Goal: Task Accomplishment & Management: Manage account settings

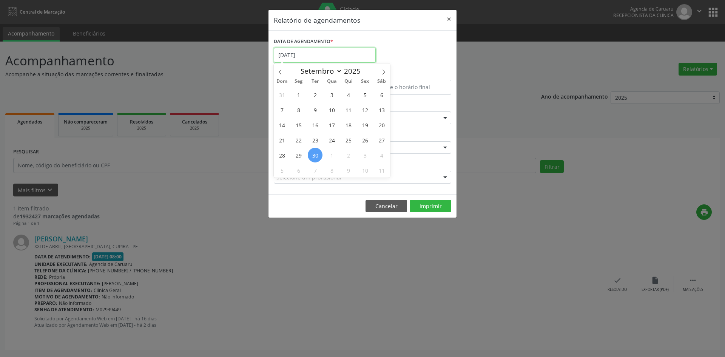
click at [312, 56] on input "[DATE]" at bounding box center [325, 55] width 102 height 15
click at [325, 96] on span "3" at bounding box center [331, 94] width 15 height 15
type input "[DATE]"
click at [325, 96] on span "3" at bounding box center [331, 94] width 15 height 15
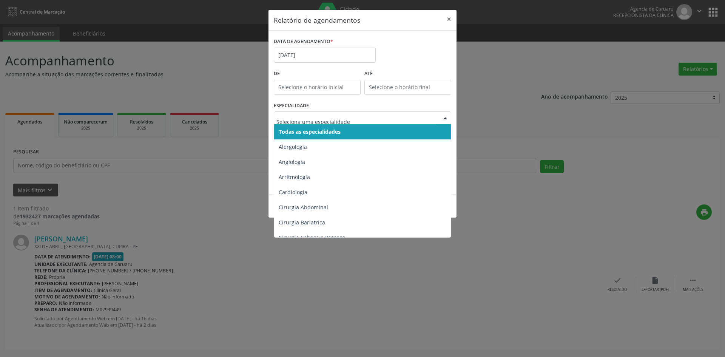
click at [306, 128] on span "Todas as especialidades" at bounding box center [310, 131] width 62 height 7
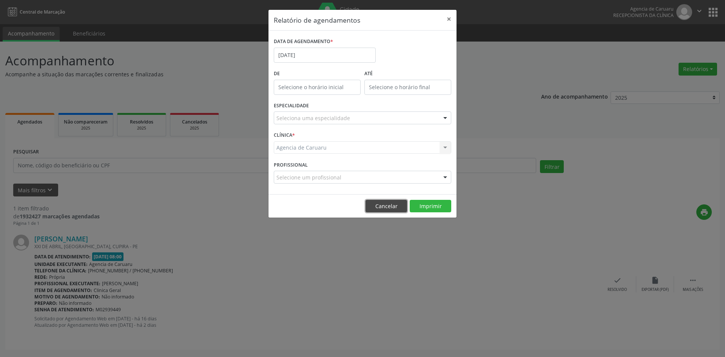
click at [393, 204] on button "Cancelar" at bounding box center [387, 206] width 42 height 13
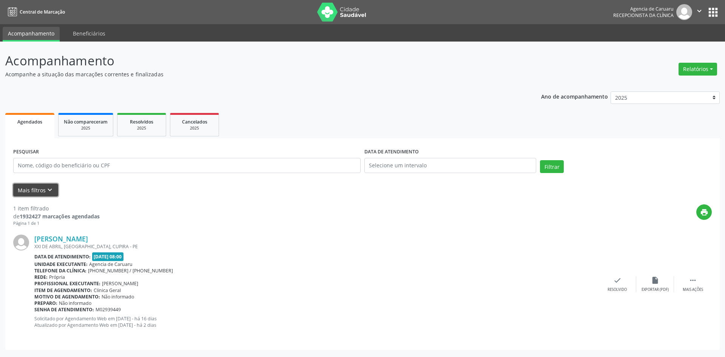
click at [49, 190] on icon "keyboard_arrow_down" at bounding box center [50, 190] width 8 height 8
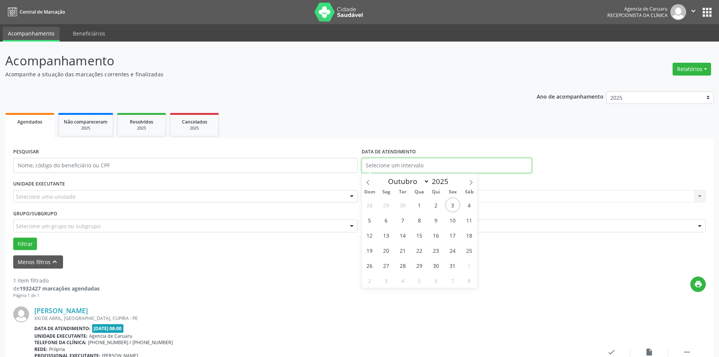
click at [374, 168] on input "text" at bounding box center [447, 165] width 170 height 15
click at [453, 201] on span "3" at bounding box center [453, 204] width 15 height 15
type input "[DATE]"
click at [453, 201] on span "3" at bounding box center [453, 204] width 15 height 15
click at [413, 196] on div "Selecione um profissional Nenhum resultado encontrado para: " " Não há nenhuma …" at bounding box center [534, 196] width 345 height 13
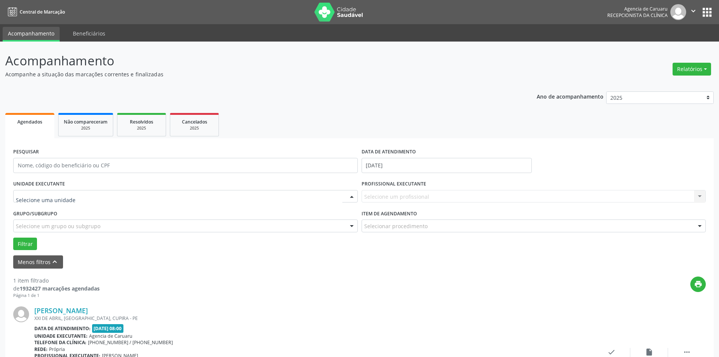
click at [134, 196] on div at bounding box center [185, 196] width 345 height 13
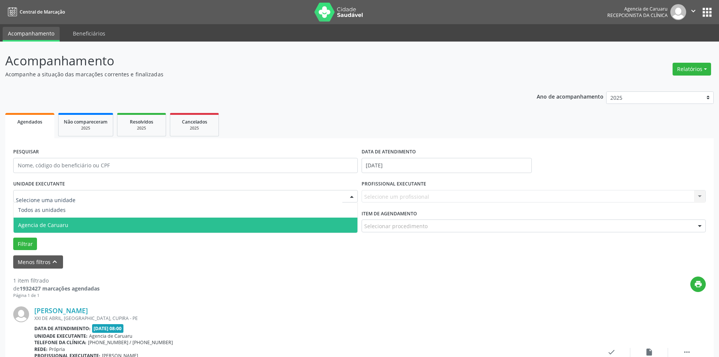
click at [126, 225] on span "Agencia de Caruaru" at bounding box center [186, 224] width 344 height 15
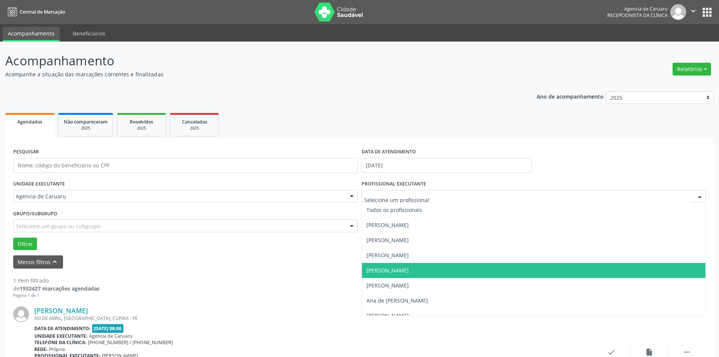
click at [405, 268] on span "[PERSON_NAME]" at bounding box center [388, 270] width 42 height 7
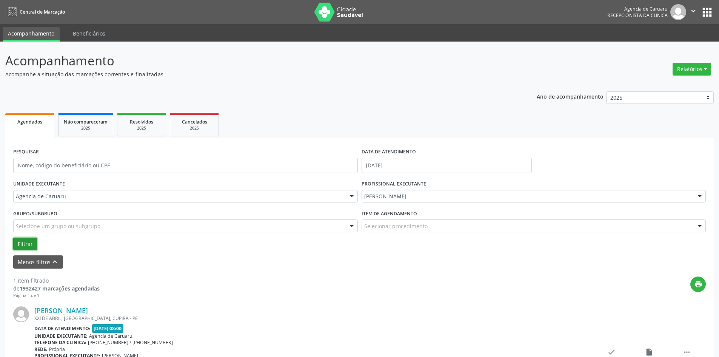
click at [19, 246] on button "Filtrar" at bounding box center [25, 244] width 24 height 13
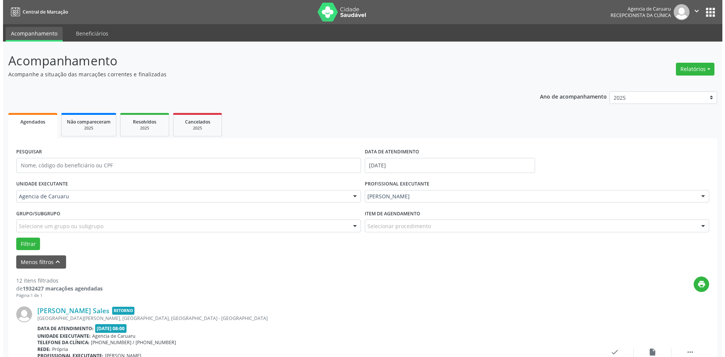
scroll to position [151, 0]
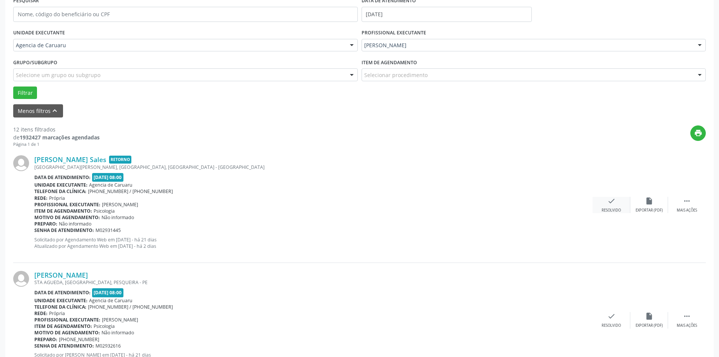
click at [608, 209] on div "Resolvido" at bounding box center [611, 210] width 19 height 5
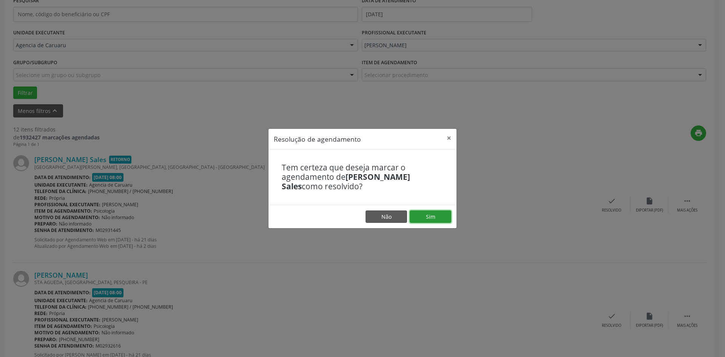
click at [422, 218] on button "Sim" at bounding box center [431, 216] width 42 height 13
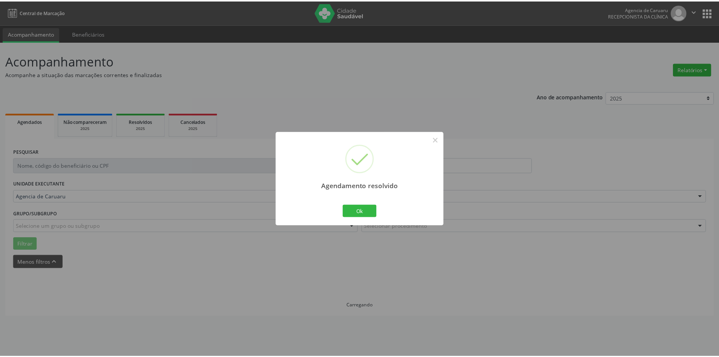
scroll to position [0, 0]
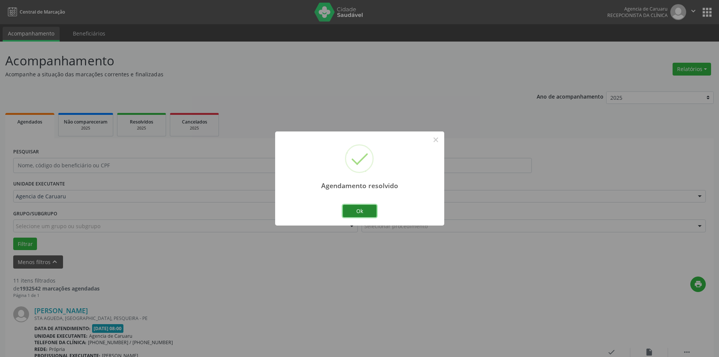
click at [361, 215] on button "Ok" at bounding box center [360, 211] width 34 height 13
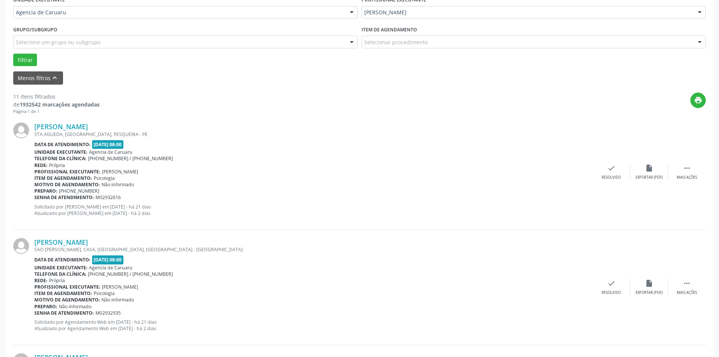
scroll to position [227, 0]
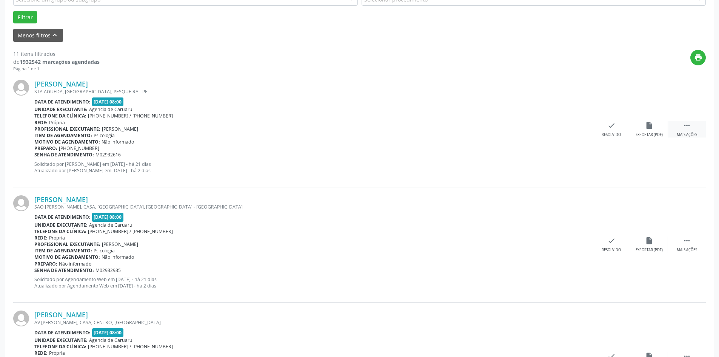
click at [688, 125] on icon "" at bounding box center [687, 125] width 8 height 8
click at [648, 132] on div "alarm_off Não compareceu" at bounding box center [650, 129] width 38 height 16
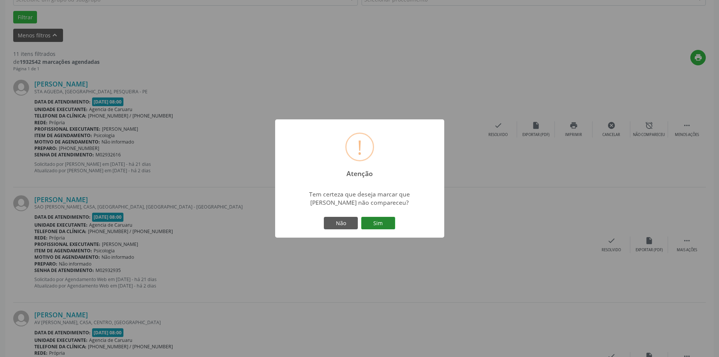
click at [378, 221] on button "Sim" at bounding box center [378, 223] width 34 height 13
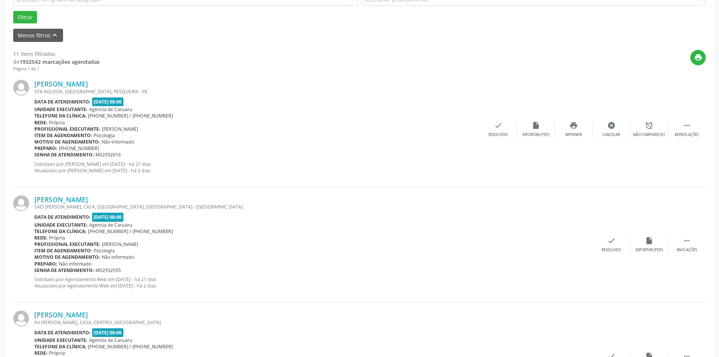
scroll to position [0, 0]
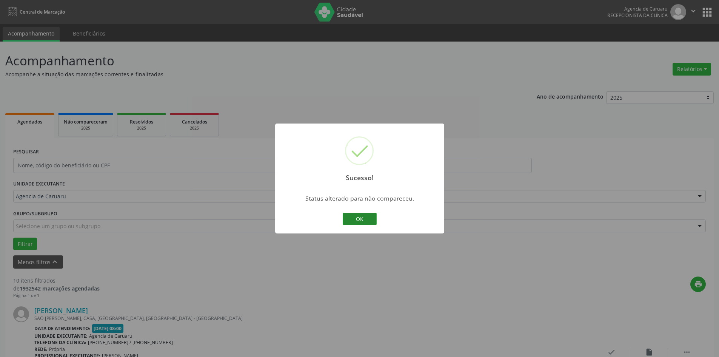
click at [363, 222] on button "OK" at bounding box center [360, 219] width 34 height 13
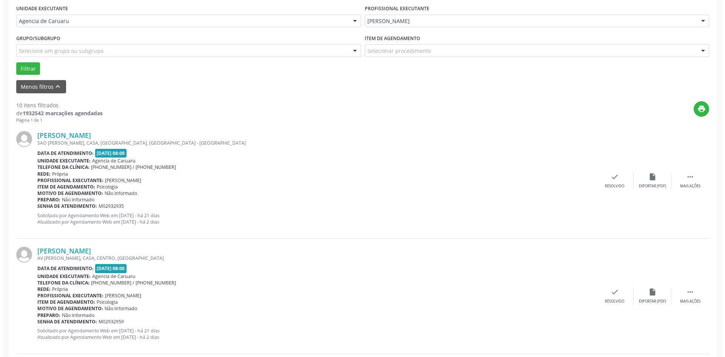
scroll to position [189, 0]
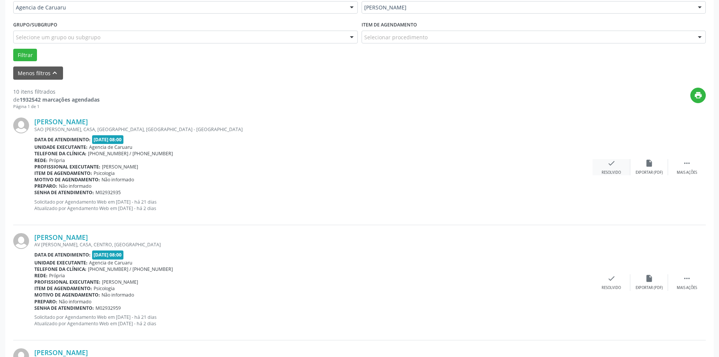
click at [613, 168] on div "check Resolvido" at bounding box center [612, 167] width 38 height 16
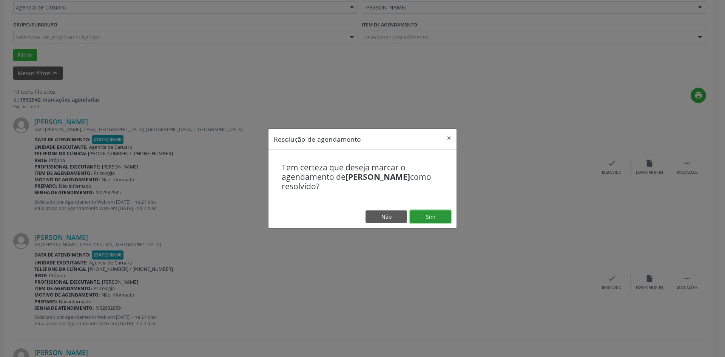
click at [427, 219] on button "Sim" at bounding box center [431, 216] width 42 height 13
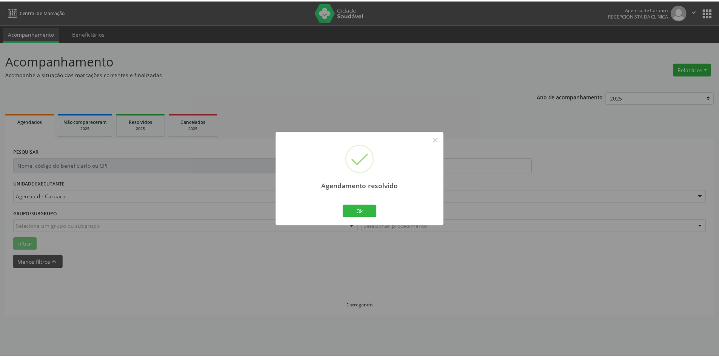
scroll to position [0, 0]
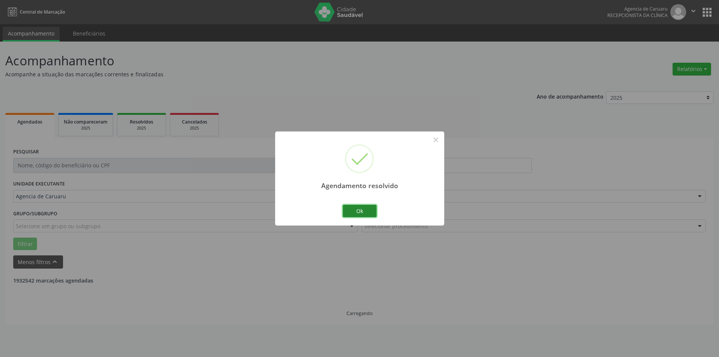
click at [367, 212] on button "Ok" at bounding box center [360, 211] width 34 height 13
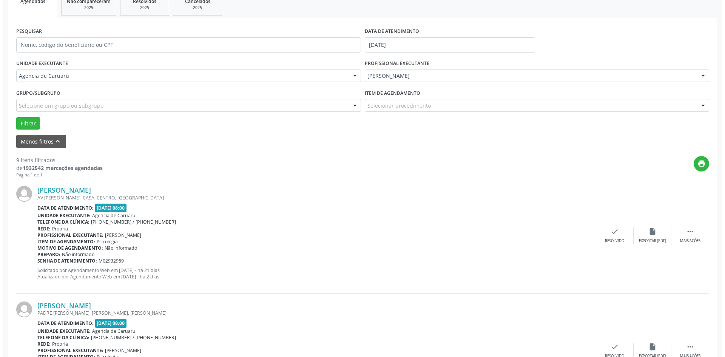
scroll to position [151, 0]
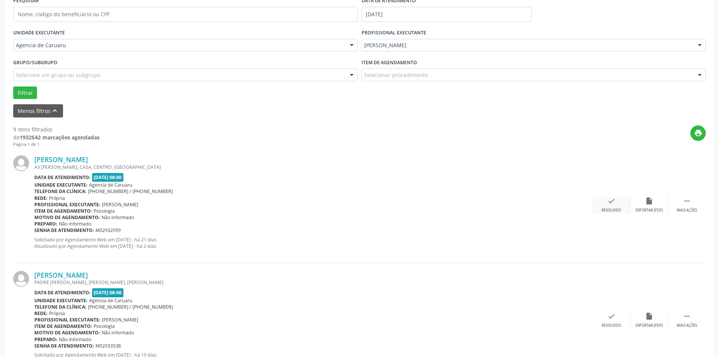
click at [605, 197] on div "check Resolvido" at bounding box center [612, 205] width 38 height 16
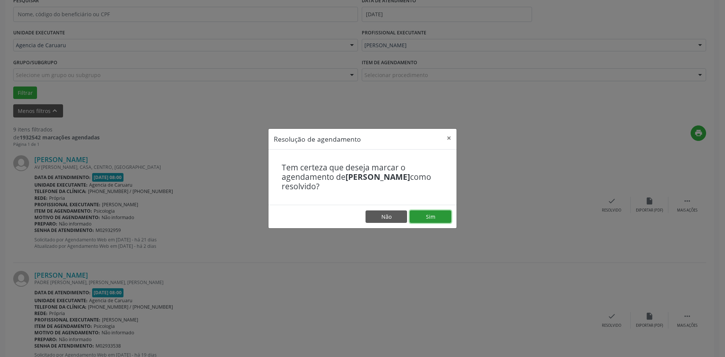
click at [431, 217] on button "Sim" at bounding box center [431, 216] width 42 height 13
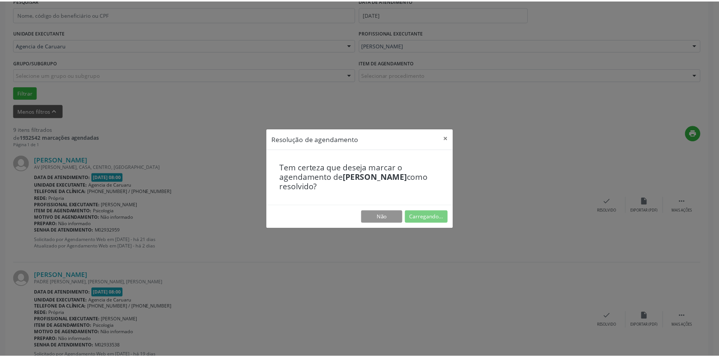
scroll to position [0, 0]
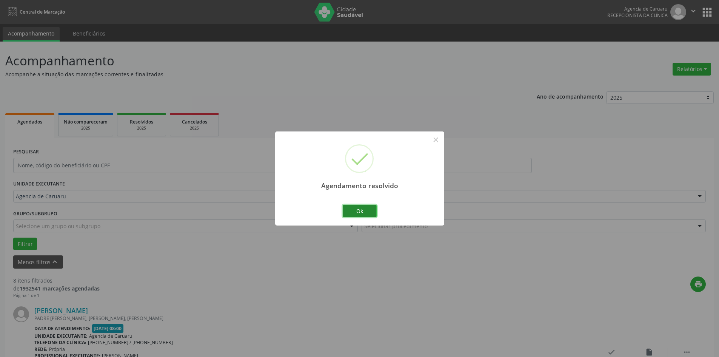
click at [356, 212] on button "Ok" at bounding box center [360, 211] width 34 height 13
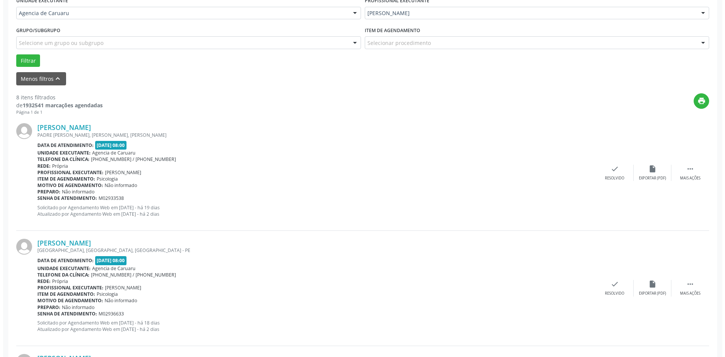
scroll to position [189, 0]
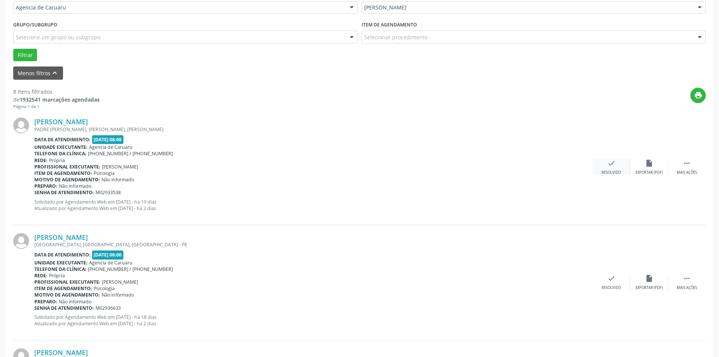
click at [614, 170] on div "Resolvido" at bounding box center [611, 172] width 19 height 5
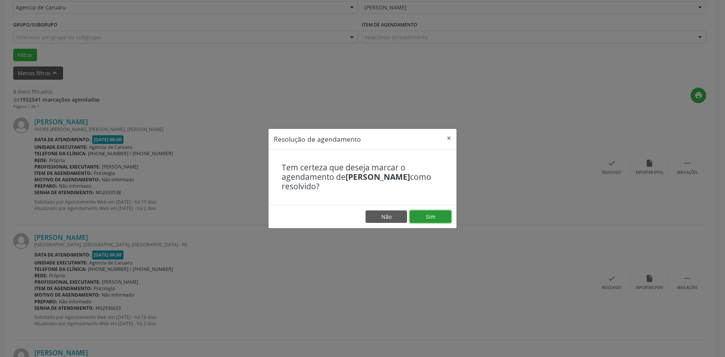
click at [427, 221] on button "Sim" at bounding box center [431, 216] width 42 height 13
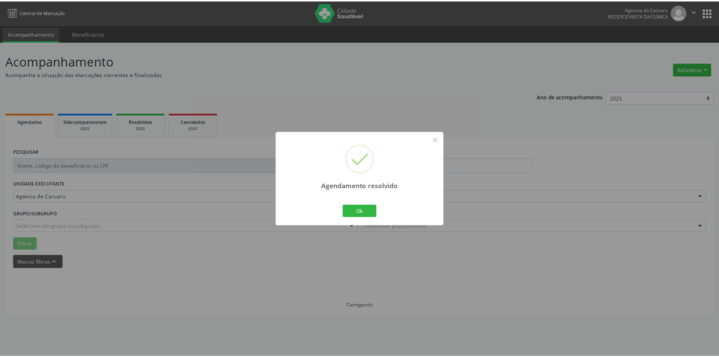
scroll to position [0, 0]
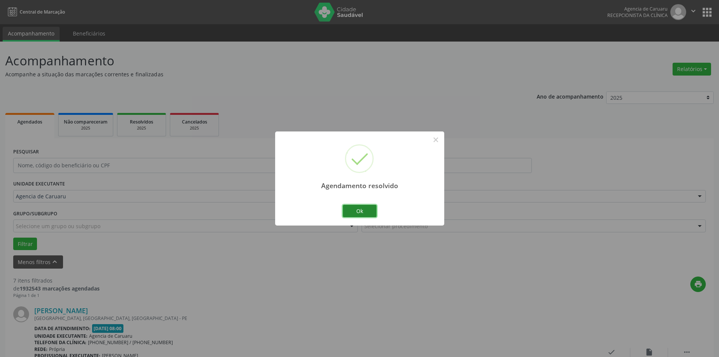
click at [369, 215] on button "Ok" at bounding box center [360, 211] width 34 height 13
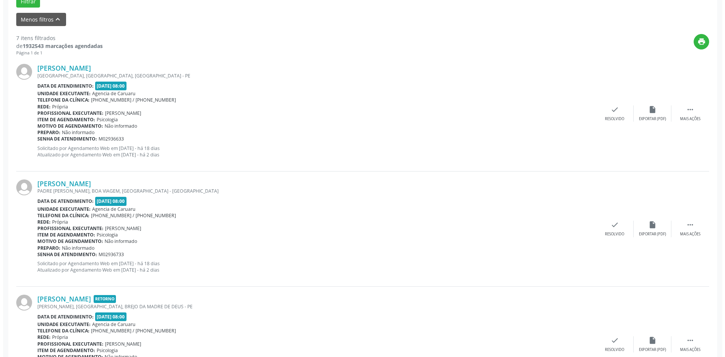
scroll to position [264, 0]
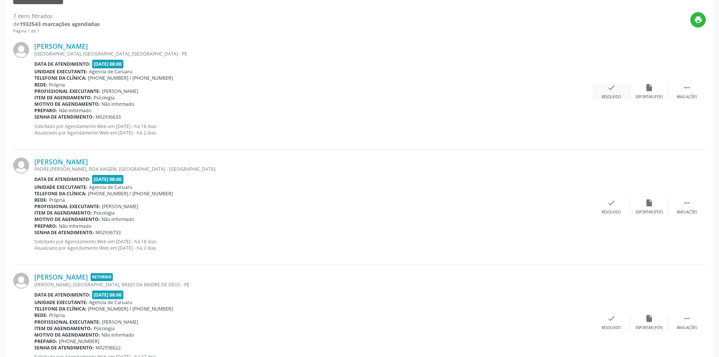
click at [606, 93] on div "check Resolvido" at bounding box center [612, 91] width 38 height 16
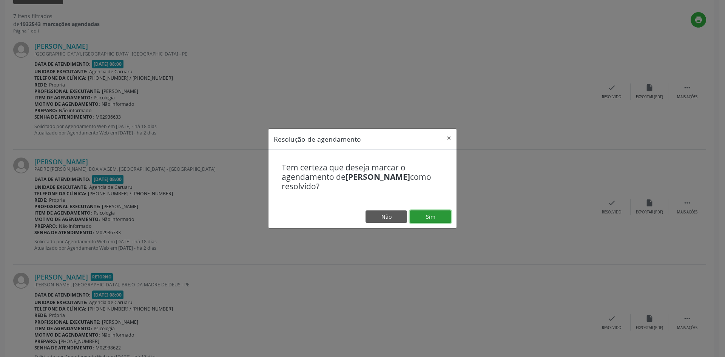
click at [420, 215] on button "Sim" at bounding box center [431, 216] width 42 height 13
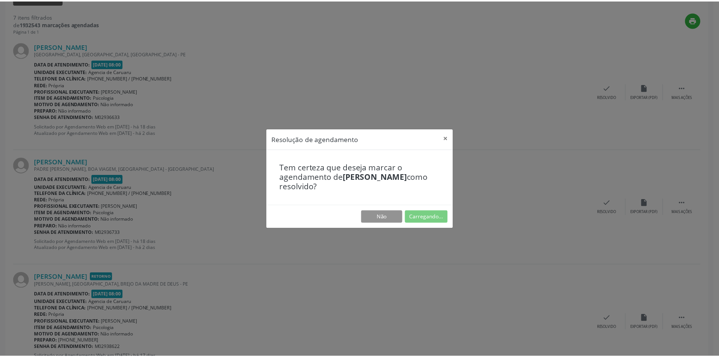
scroll to position [0, 0]
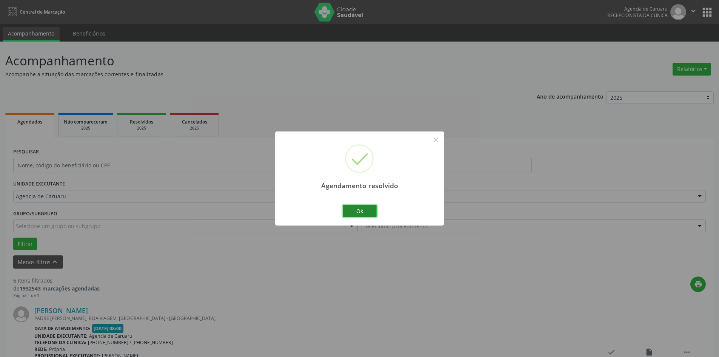
click at [368, 212] on button "Ok" at bounding box center [360, 211] width 34 height 13
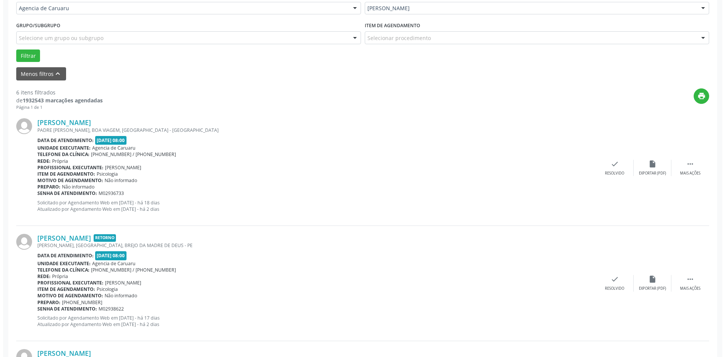
scroll to position [189, 0]
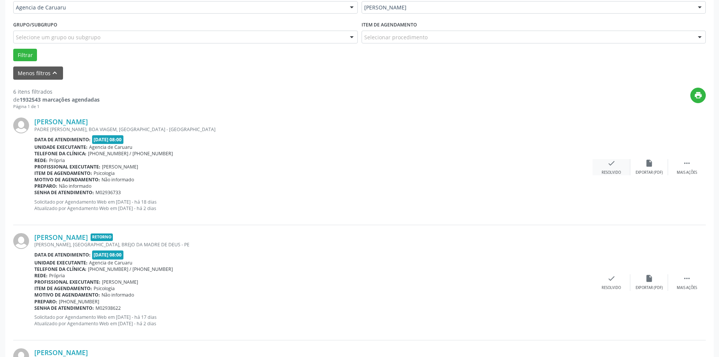
click at [617, 166] on div "check Resolvido" at bounding box center [612, 167] width 38 height 16
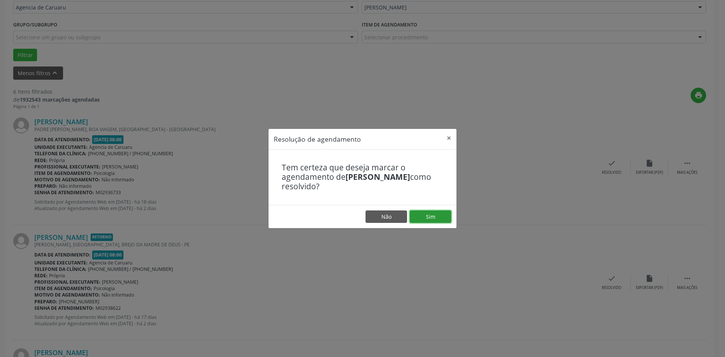
click at [427, 214] on button "Sim" at bounding box center [431, 216] width 42 height 13
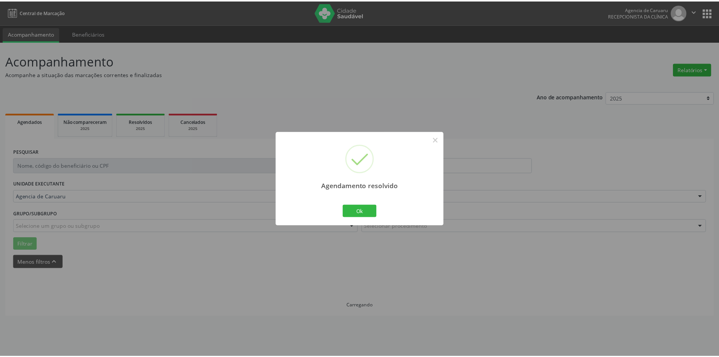
scroll to position [0, 0]
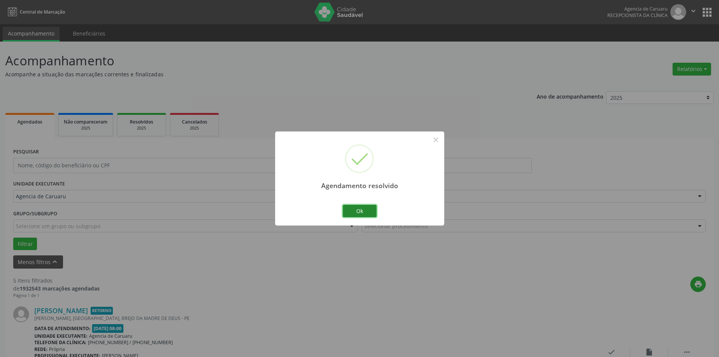
click at [369, 211] on button "Ok" at bounding box center [360, 211] width 34 height 13
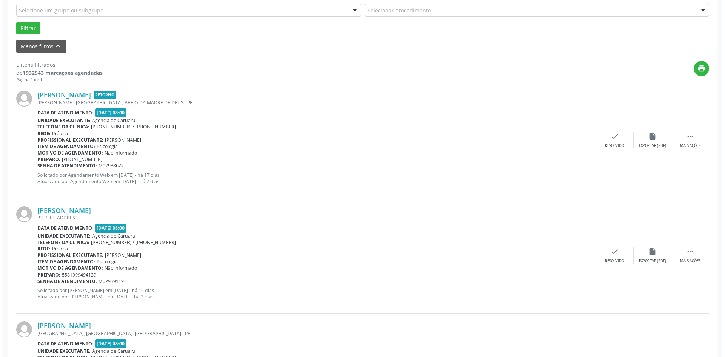
scroll to position [227, 0]
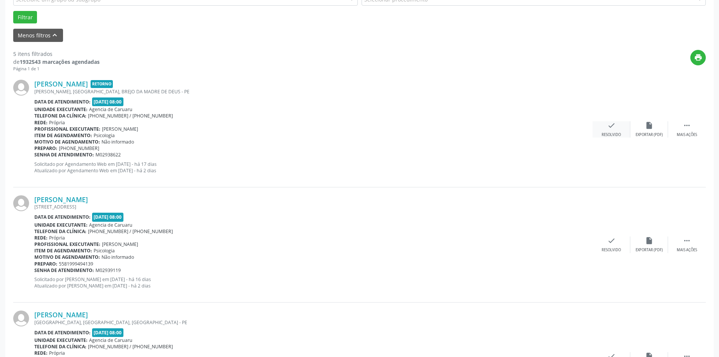
click at [618, 128] on div "check Resolvido" at bounding box center [612, 129] width 38 height 16
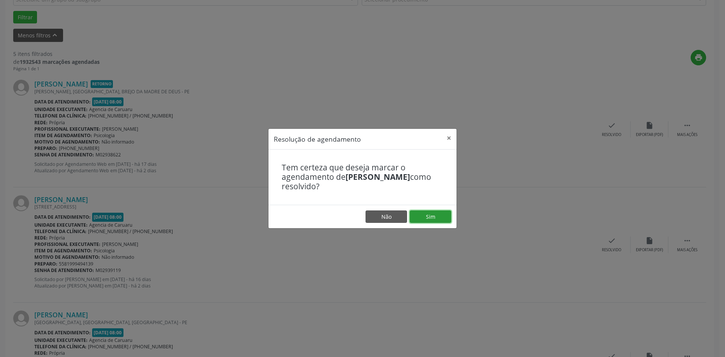
click at [429, 219] on button "Sim" at bounding box center [431, 216] width 42 height 13
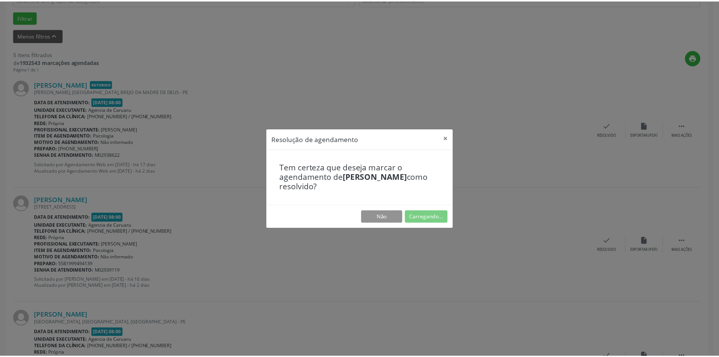
scroll to position [0, 0]
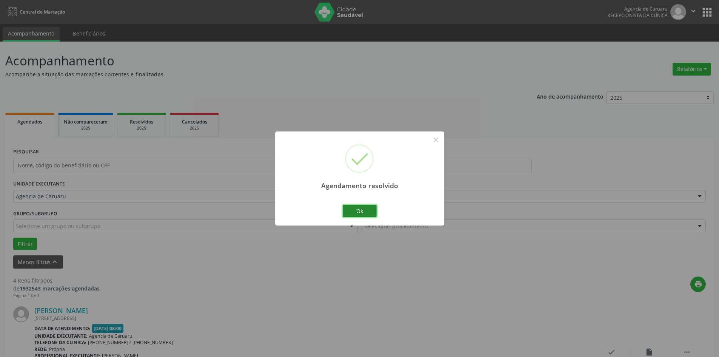
click at [367, 214] on button "Ok" at bounding box center [360, 211] width 34 height 13
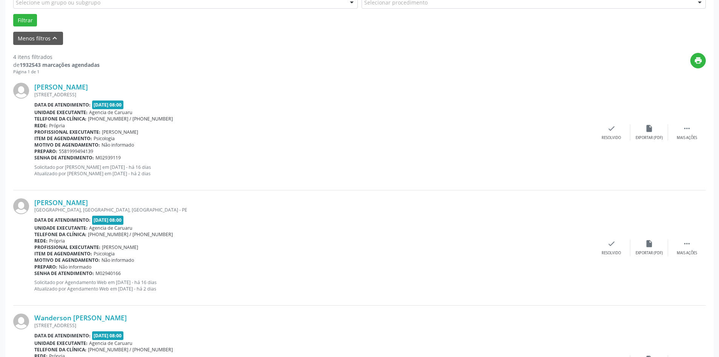
scroll to position [227, 0]
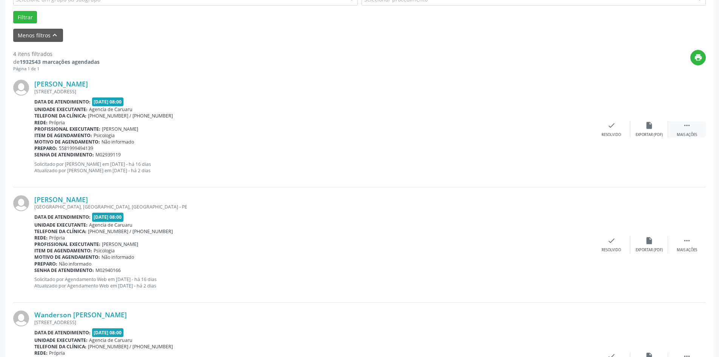
click at [685, 132] on div " Mais ações" at bounding box center [687, 129] width 38 height 16
click at [646, 134] on div "Não compareceu" at bounding box center [649, 134] width 32 height 5
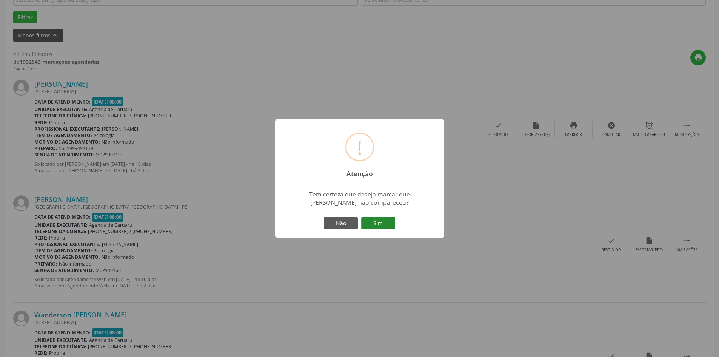
click at [370, 227] on button "Sim" at bounding box center [378, 223] width 34 height 13
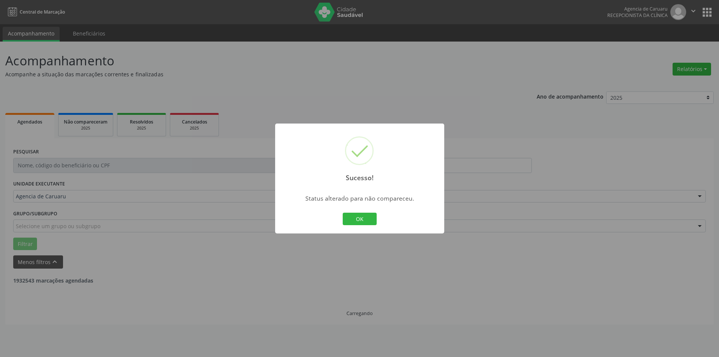
scroll to position [0, 0]
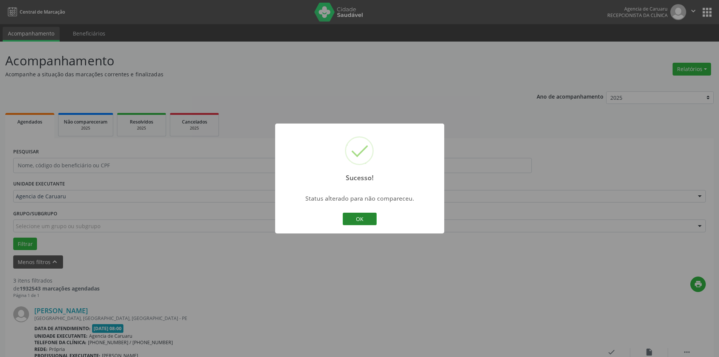
click at [366, 221] on button "OK" at bounding box center [360, 219] width 34 height 13
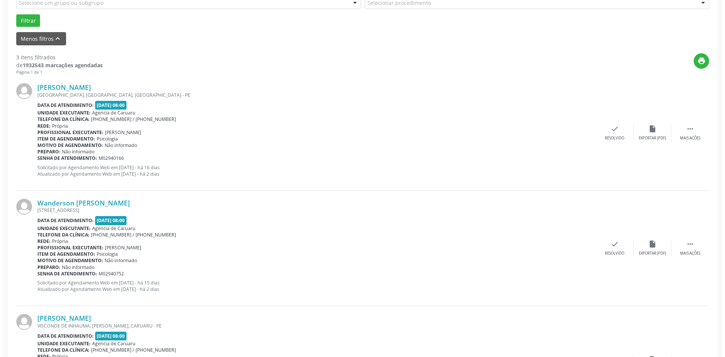
scroll to position [227, 0]
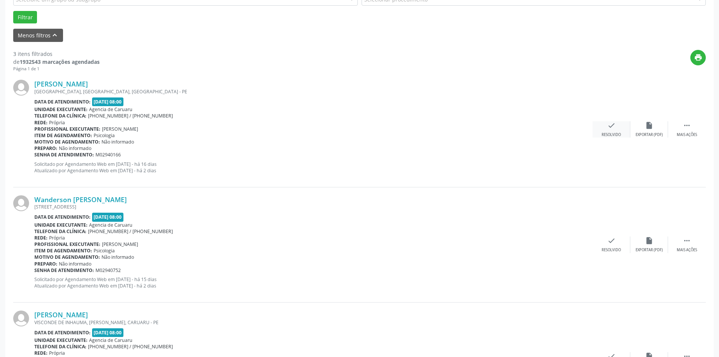
click at [620, 126] on div "check Resolvido" at bounding box center [612, 129] width 38 height 16
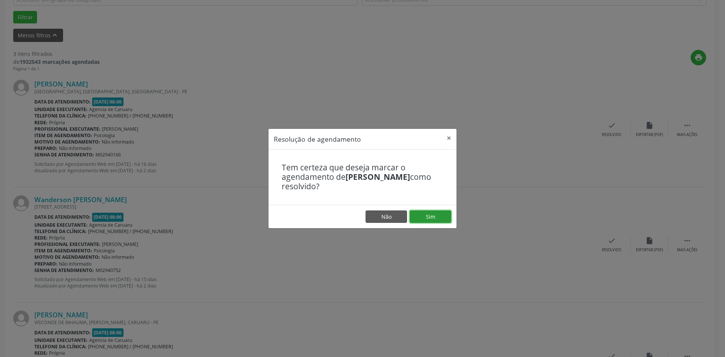
click at [427, 214] on button "Sim" at bounding box center [431, 216] width 42 height 13
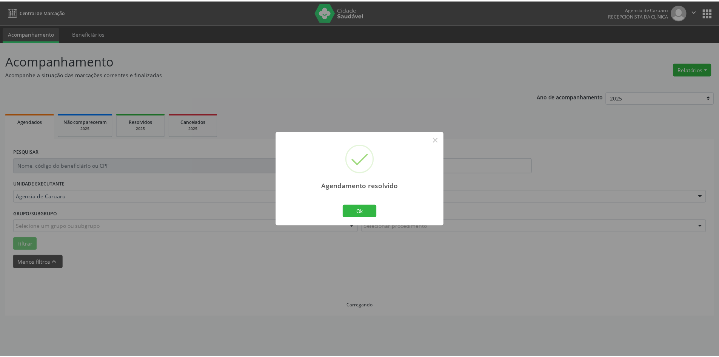
scroll to position [0, 0]
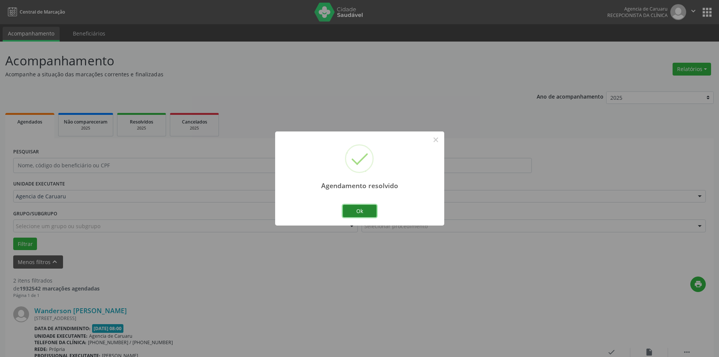
click at [356, 215] on button "Ok" at bounding box center [360, 211] width 34 height 13
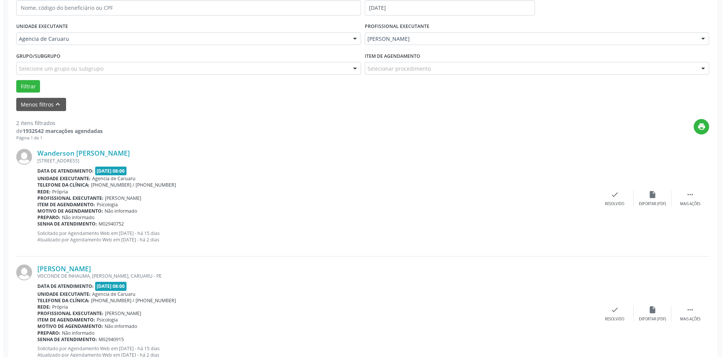
scroll to position [185, 0]
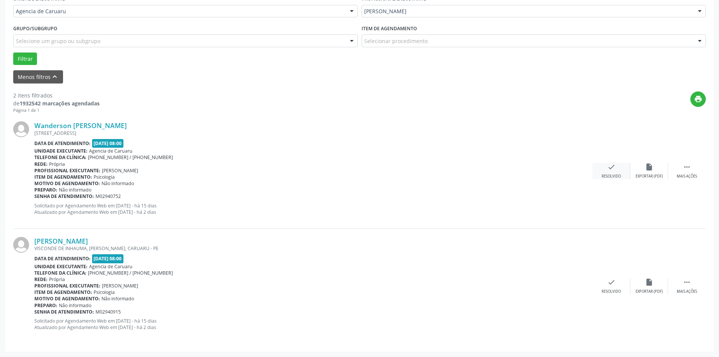
click at [615, 175] on div "Resolvido" at bounding box center [611, 176] width 19 height 5
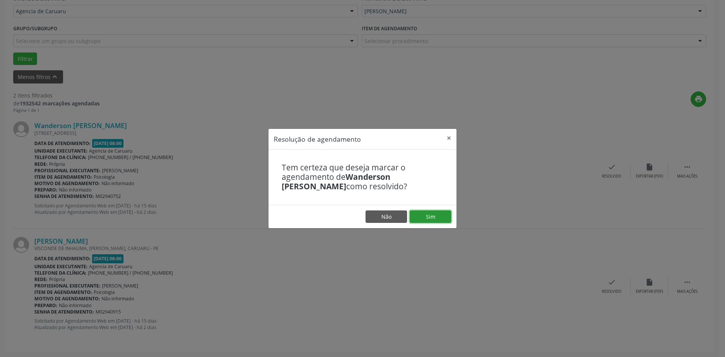
click at [423, 219] on button "Sim" at bounding box center [431, 216] width 42 height 13
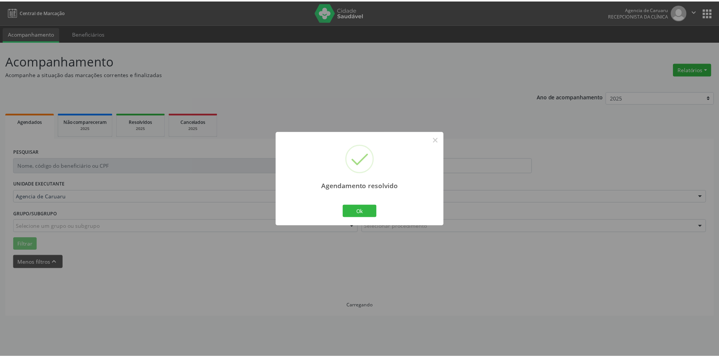
scroll to position [0, 0]
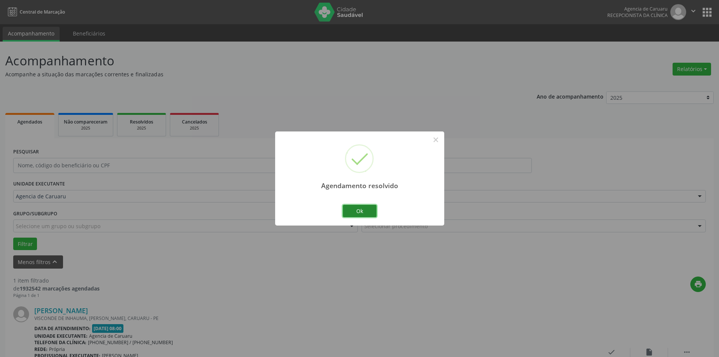
click at [370, 217] on button "Ok" at bounding box center [360, 211] width 34 height 13
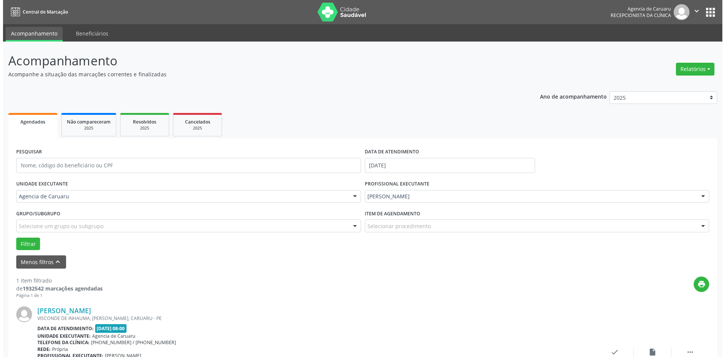
scroll to position [70, 0]
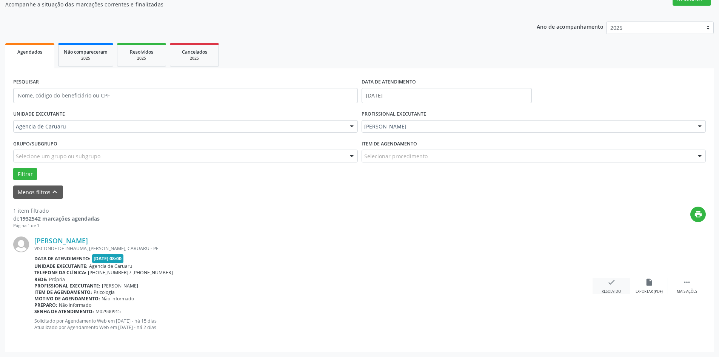
click at [605, 280] on div "check Resolvido" at bounding box center [612, 286] width 38 height 16
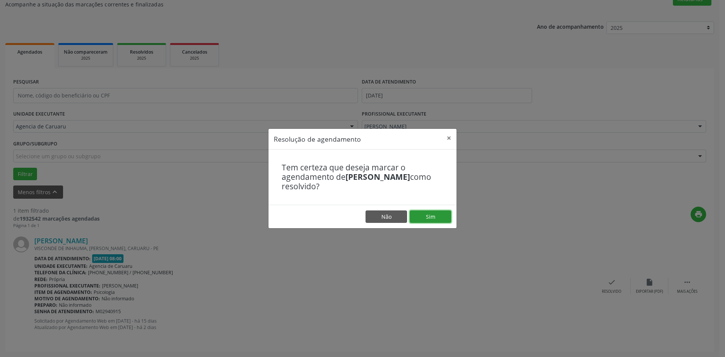
click at [426, 217] on button "Sim" at bounding box center [431, 216] width 42 height 13
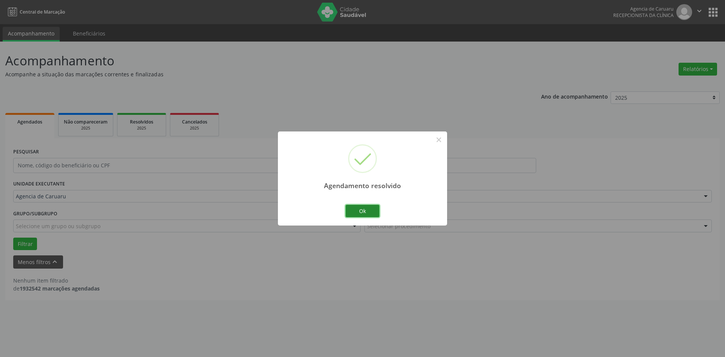
click at [361, 214] on button "Ok" at bounding box center [362, 211] width 34 height 13
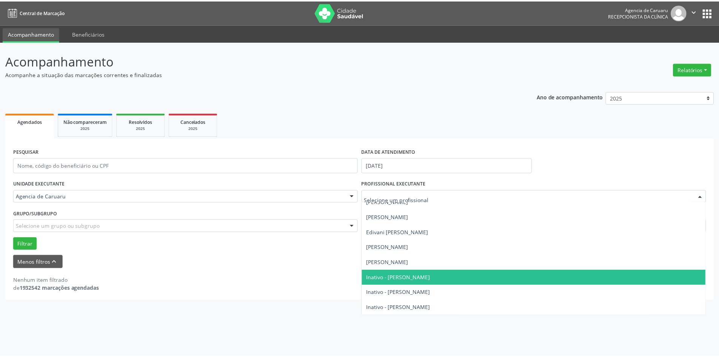
scroll to position [113, 0]
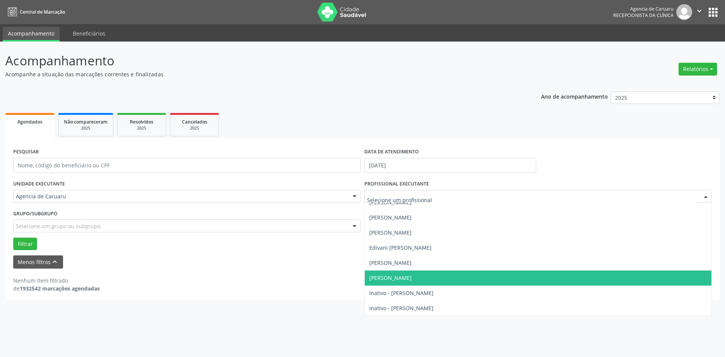
click at [407, 274] on span "[PERSON_NAME]" at bounding box center [390, 277] width 42 height 7
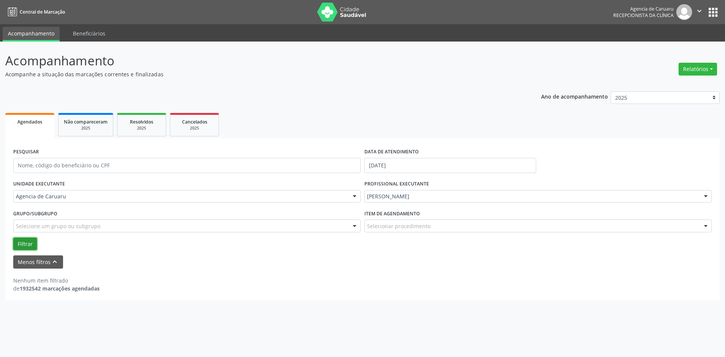
click at [25, 239] on button "Filtrar" at bounding box center [25, 244] width 24 height 13
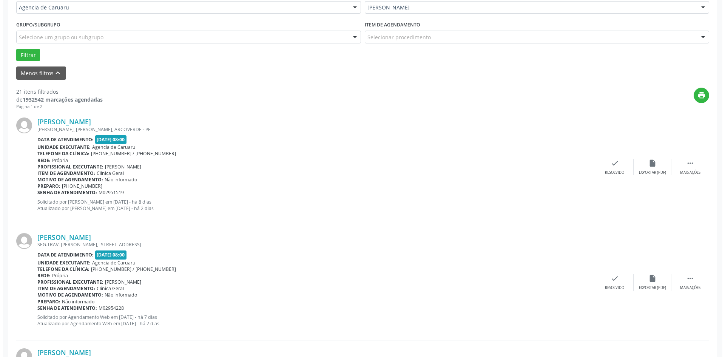
scroll to position [227, 0]
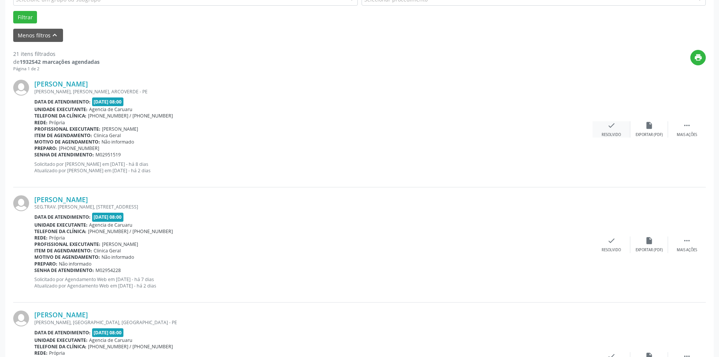
click at [616, 135] on div "Resolvido" at bounding box center [611, 134] width 19 height 5
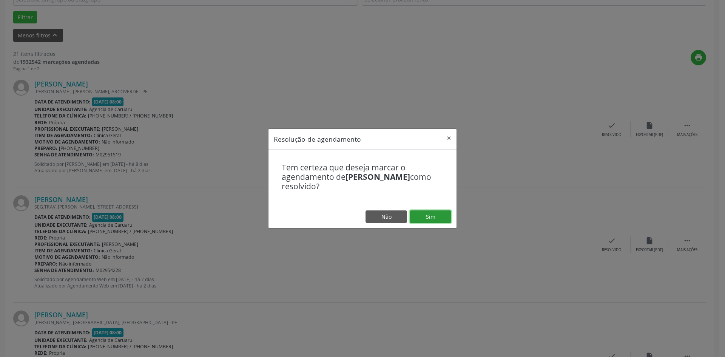
click at [429, 220] on button "Sim" at bounding box center [431, 216] width 42 height 13
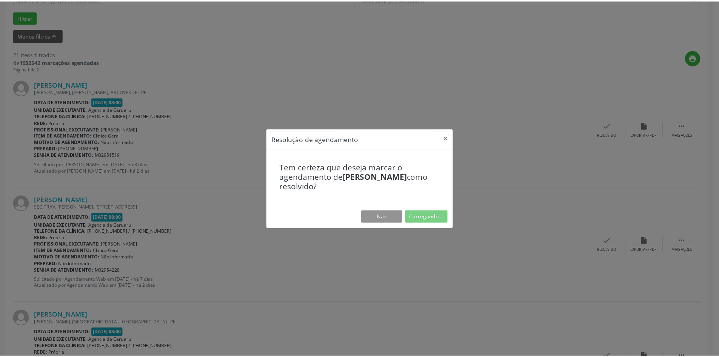
scroll to position [0, 0]
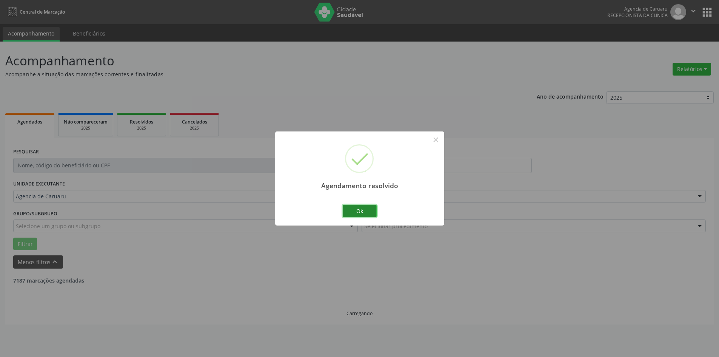
click at [371, 215] on button "Ok" at bounding box center [360, 211] width 34 height 13
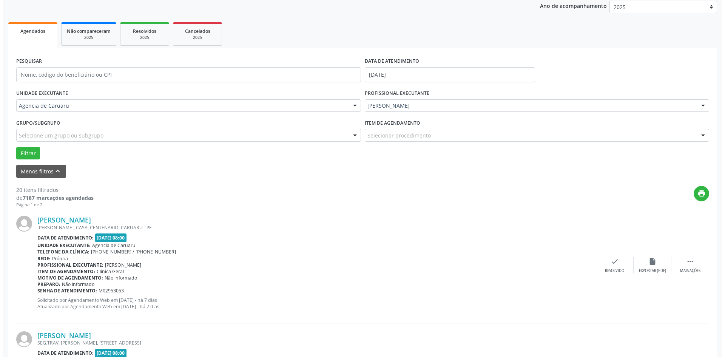
scroll to position [227, 0]
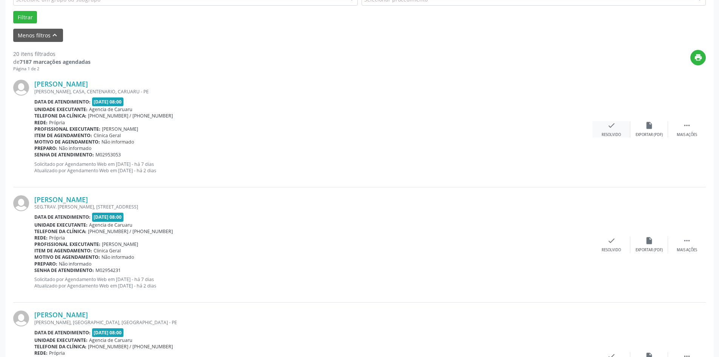
click at [613, 126] on icon "check" at bounding box center [612, 125] width 8 height 8
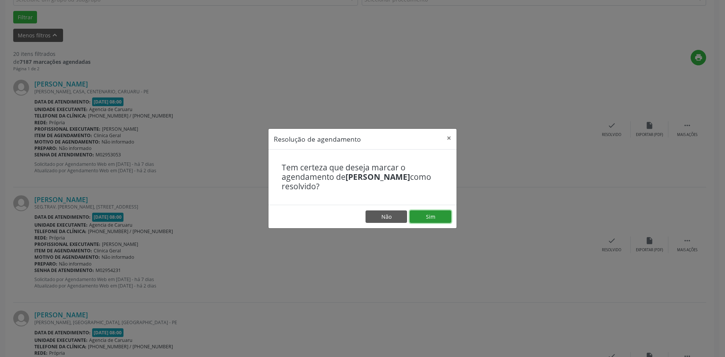
click at [422, 220] on button "Sim" at bounding box center [431, 216] width 42 height 13
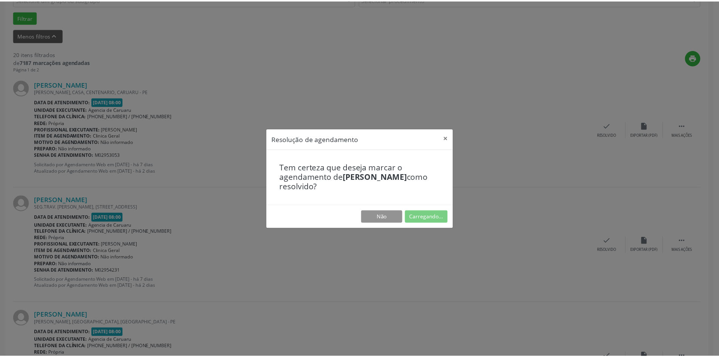
scroll to position [0, 0]
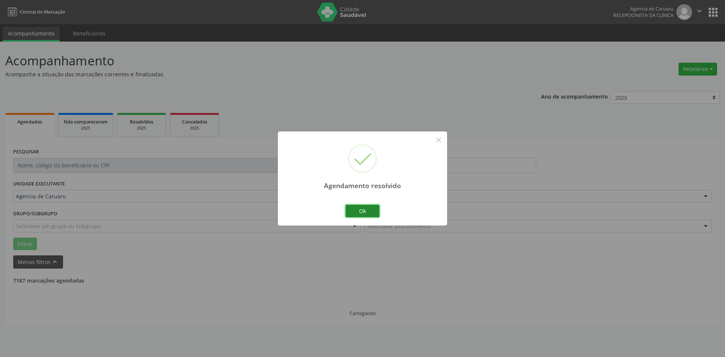
click at [363, 207] on button "Ok" at bounding box center [362, 211] width 34 height 13
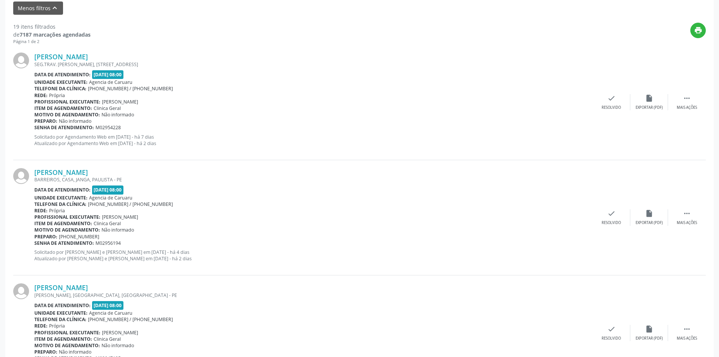
scroll to position [264, 0]
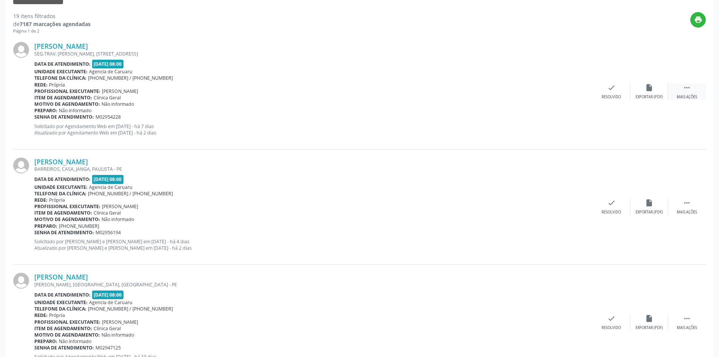
click at [678, 87] on div " Mais ações" at bounding box center [687, 91] width 38 height 16
click at [636, 98] on div "Não compareceu" at bounding box center [649, 96] width 32 height 5
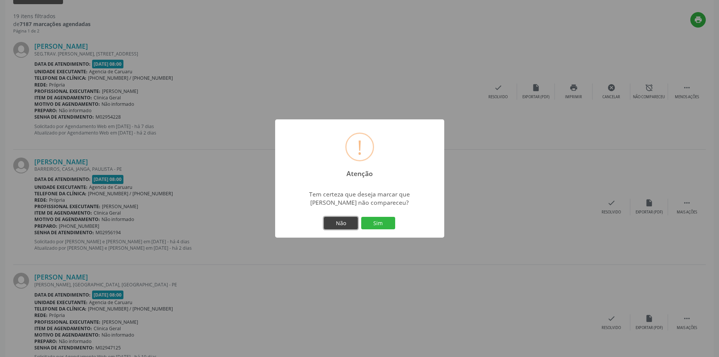
click at [357, 228] on button "Não" at bounding box center [341, 223] width 34 height 13
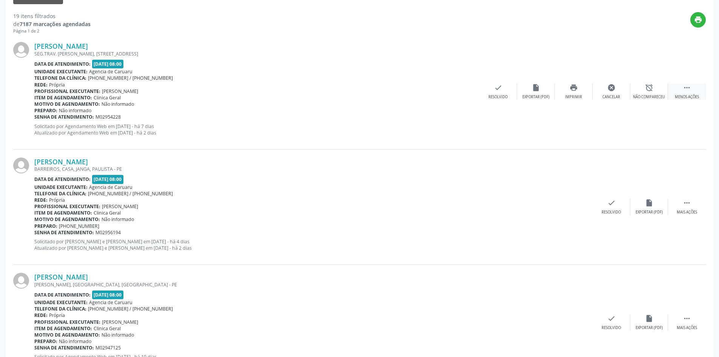
click at [679, 90] on div " Menos ações" at bounding box center [687, 91] width 38 height 16
drag, startPoint x: 677, startPoint y: 85, endPoint x: 669, endPoint y: 92, distance: 10.5
click at [677, 86] on div " Mais ações" at bounding box center [687, 91] width 38 height 16
click at [650, 96] on div "Não compareceu" at bounding box center [649, 96] width 32 height 5
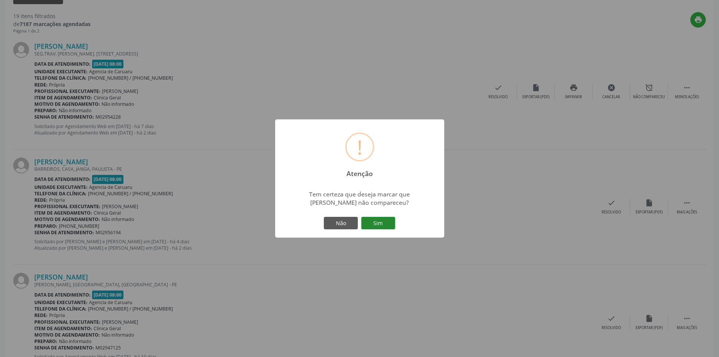
click at [377, 226] on button "Sim" at bounding box center [378, 223] width 34 height 13
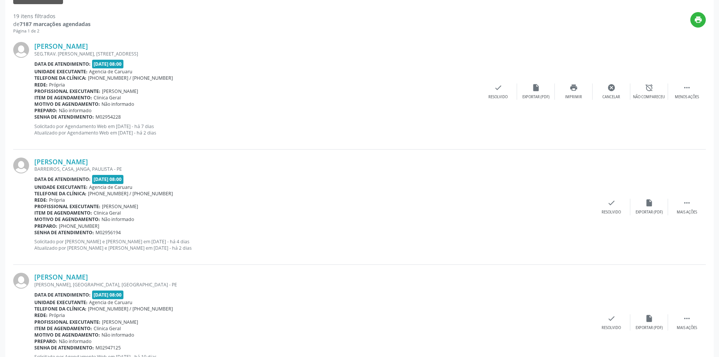
scroll to position [0, 0]
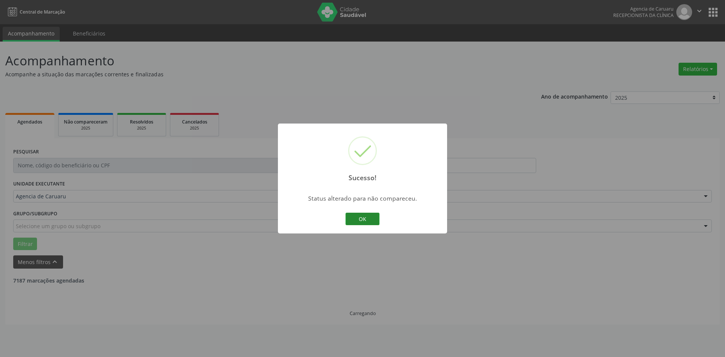
click at [368, 221] on button "OK" at bounding box center [362, 219] width 34 height 13
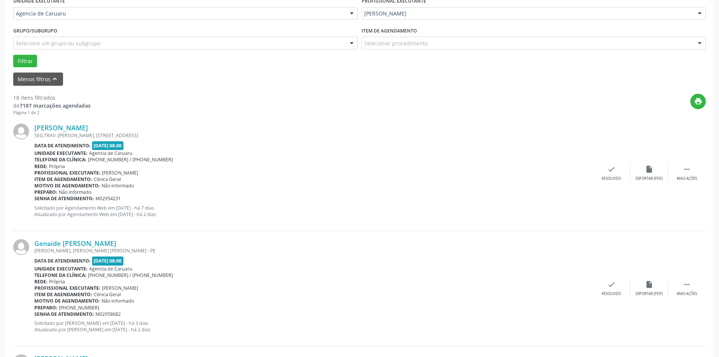
scroll to position [227, 0]
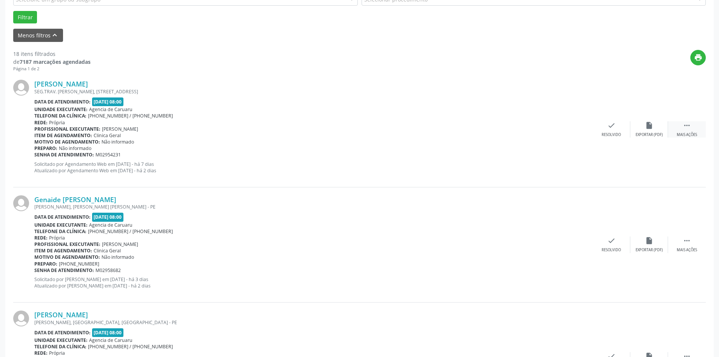
click at [686, 130] on div " Mais ações" at bounding box center [687, 129] width 38 height 16
click at [642, 134] on div "Não compareceu" at bounding box center [649, 134] width 32 height 5
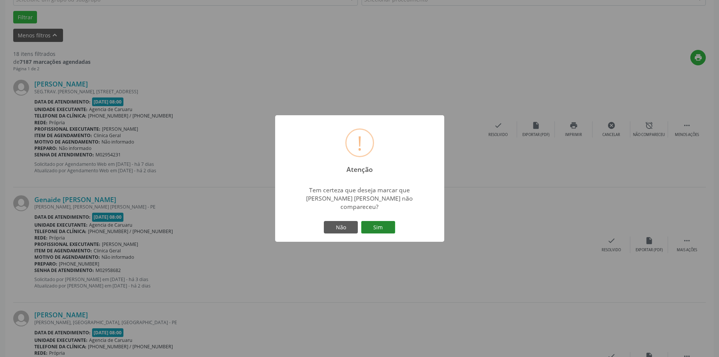
click at [384, 224] on button "Sim" at bounding box center [378, 227] width 34 height 13
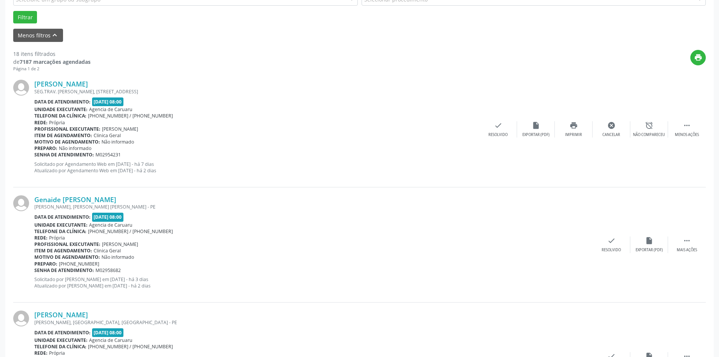
scroll to position [0, 0]
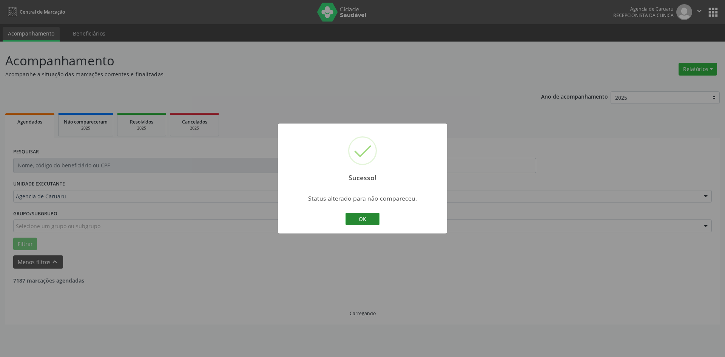
click at [370, 221] on button "OK" at bounding box center [362, 219] width 34 height 13
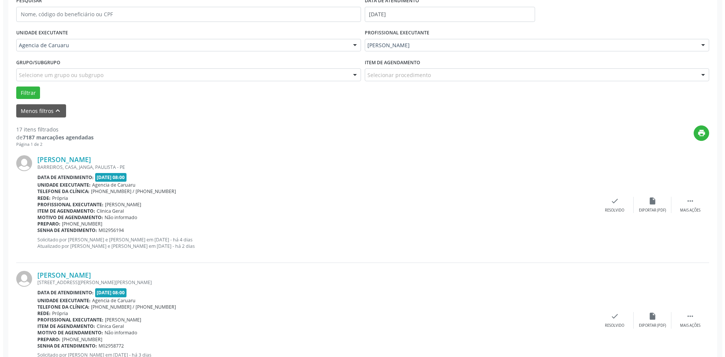
scroll to position [189, 0]
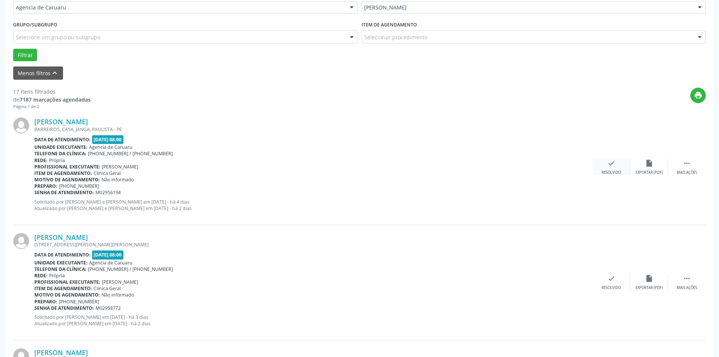
click at [608, 167] on icon "check" at bounding box center [612, 163] width 8 height 8
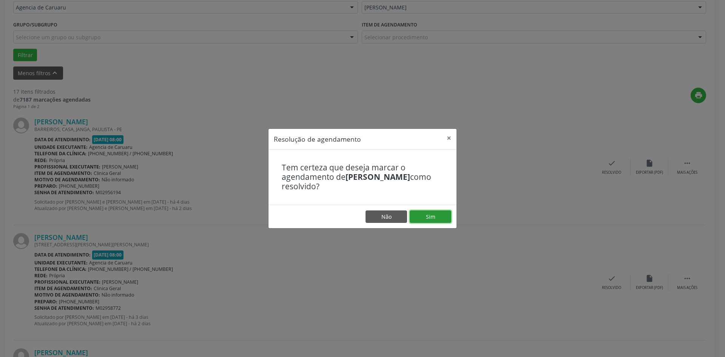
click at [430, 213] on button "Sim" at bounding box center [431, 216] width 42 height 13
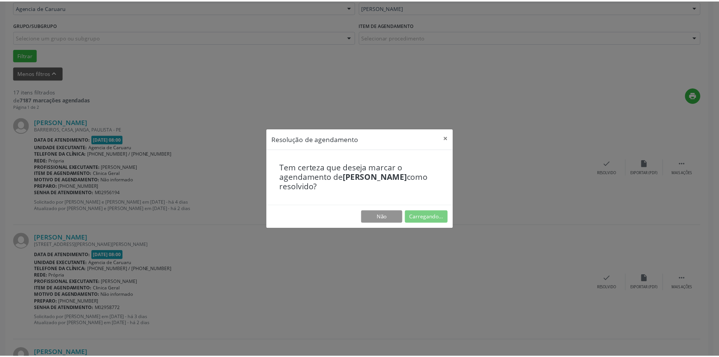
scroll to position [0, 0]
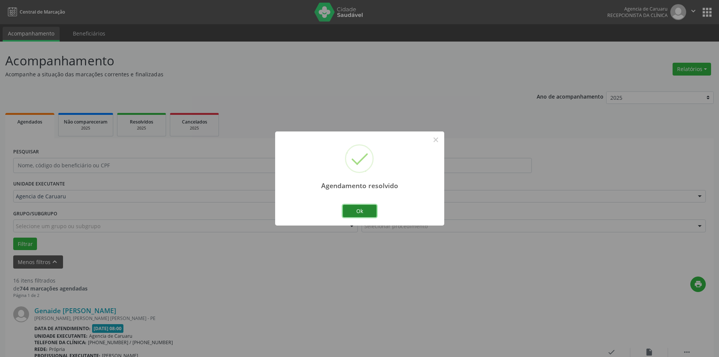
click at [370, 210] on button "Ok" at bounding box center [360, 211] width 34 height 13
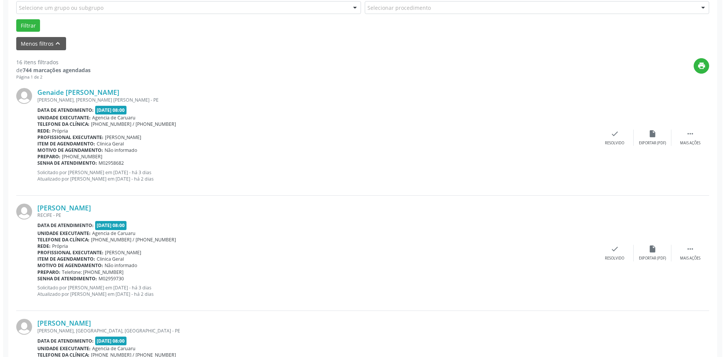
scroll to position [264, 0]
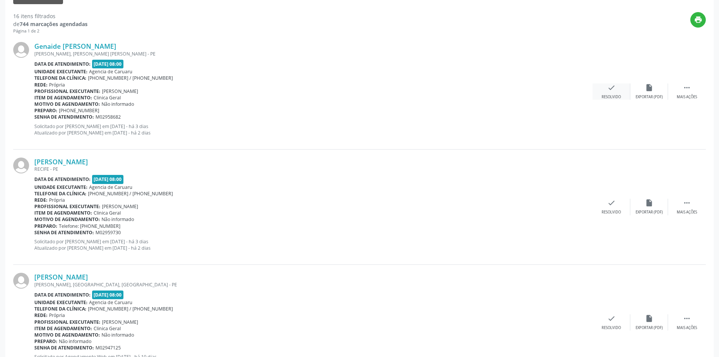
click at [614, 95] on div "Resolvido" at bounding box center [611, 96] width 19 height 5
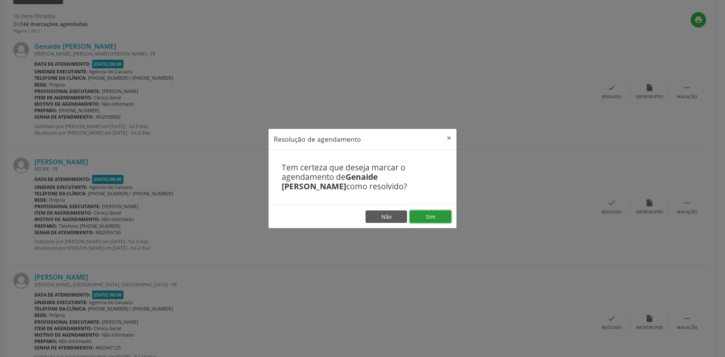
click at [421, 216] on button "Sim" at bounding box center [431, 216] width 42 height 13
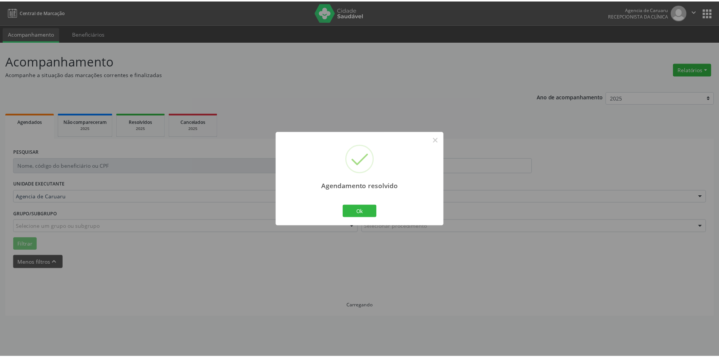
scroll to position [0, 0]
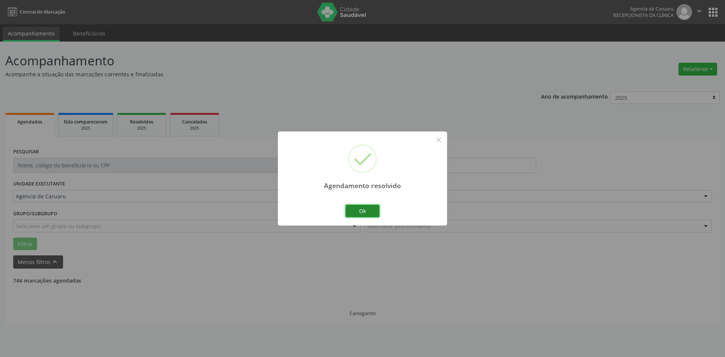
click at [367, 208] on button "Ok" at bounding box center [362, 211] width 34 height 13
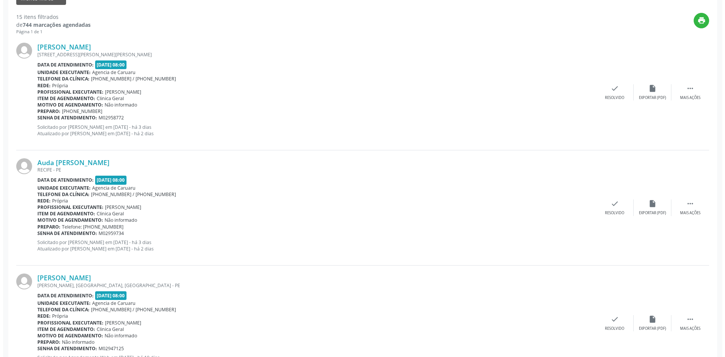
scroll to position [264, 0]
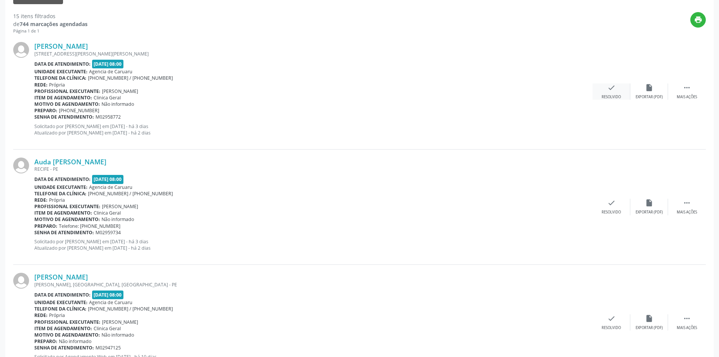
click at [606, 90] on div "check Resolvido" at bounding box center [612, 91] width 38 height 16
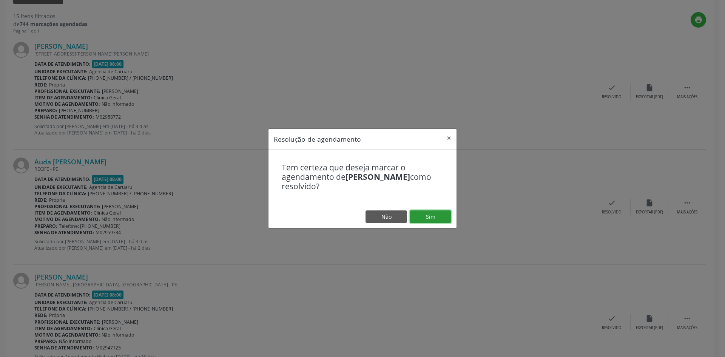
drag, startPoint x: 424, startPoint y: 219, endPoint x: 418, endPoint y: 205, distance: 15.7
click at [424, 218] on button "Sim" at bounding box center [431, 216] width 42 height 13
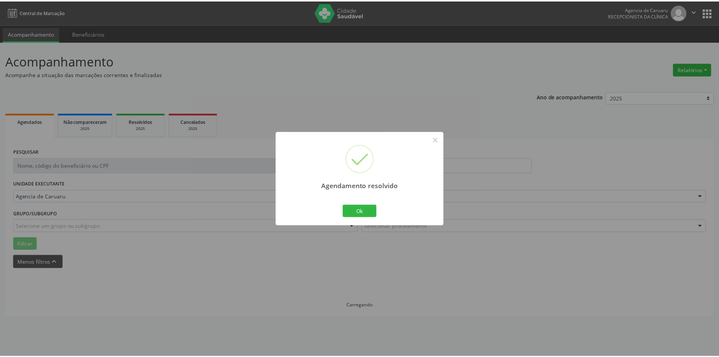
scroll to position [0, 0]
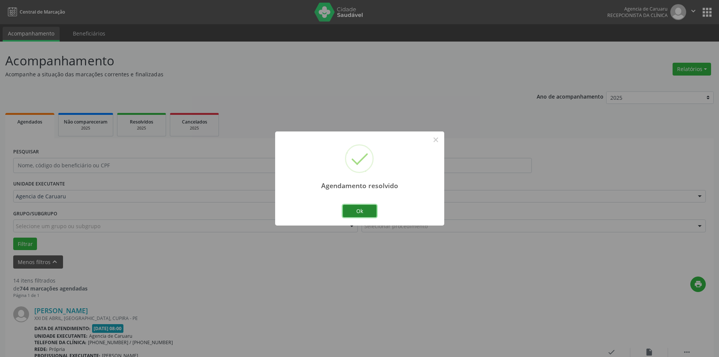
click at [361, 213] on button "Ok" at bounding box center [360, 211] width 34 height 13
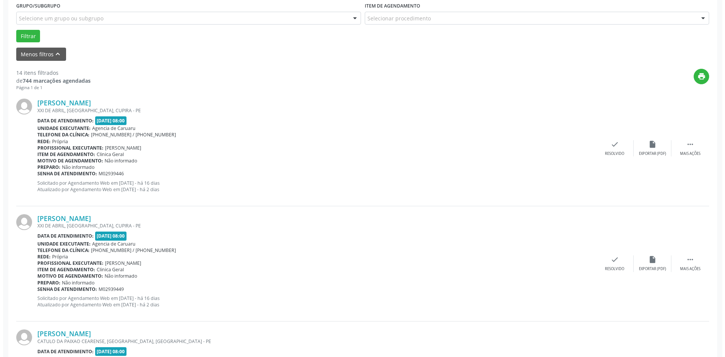
scroll to position [227, 0]
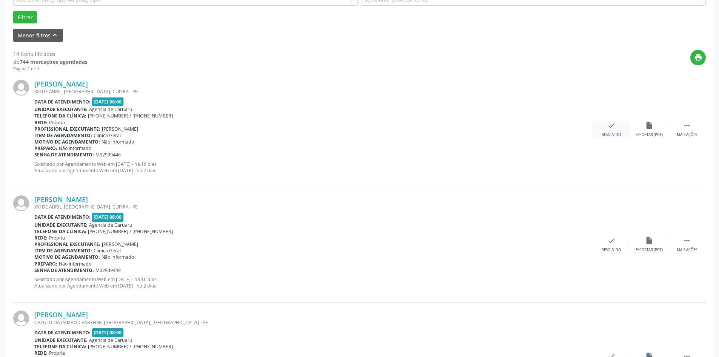
click at [608, 131] on div "check Resolvido" at bounding box center [612, 129] width 38 height 16
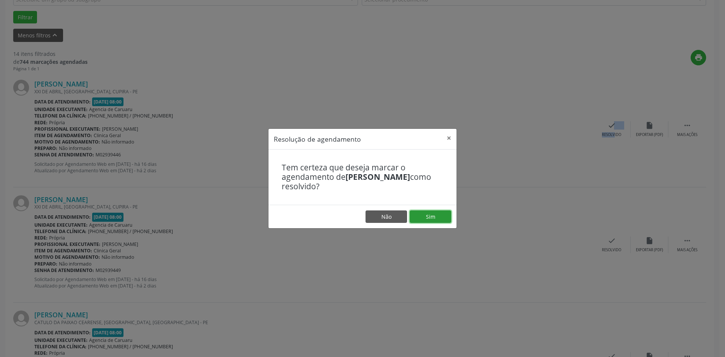
click at [421, 218] on button "Sim" at bounding box center [431, 216] width 42 height 13
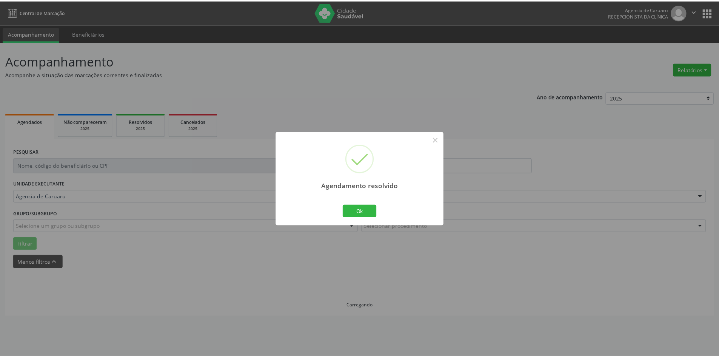
scroll to position [0, 0]
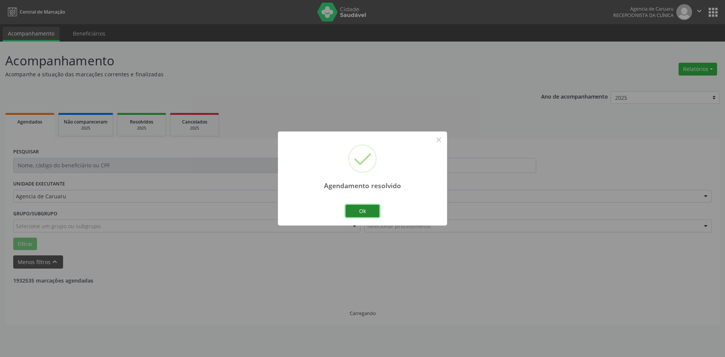
click at [353, 208] on button "Ok" at bounding box center [362, 211] width 34 height 13
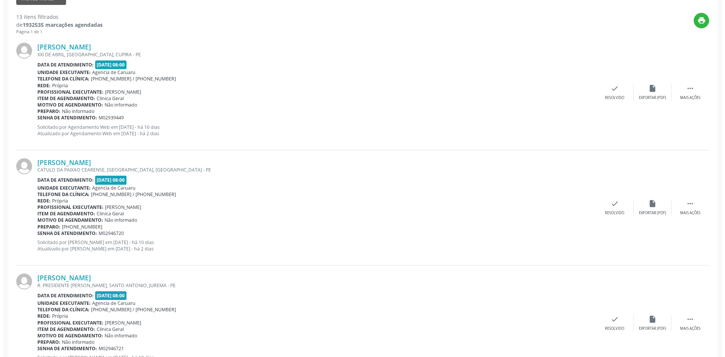
scroll to position [264, 0]
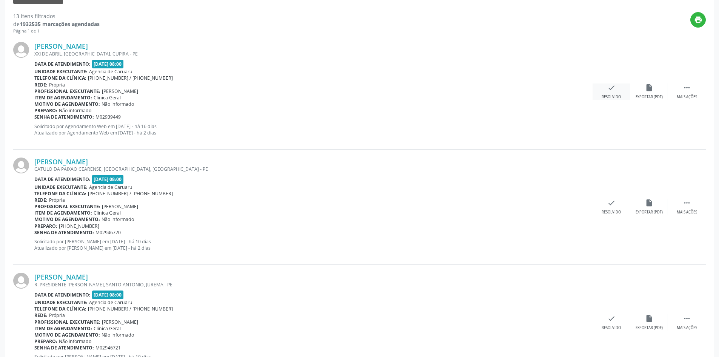
click at [612, 94] on div "check Resolvido" at bounding box center [612, 91] width 38 height 16
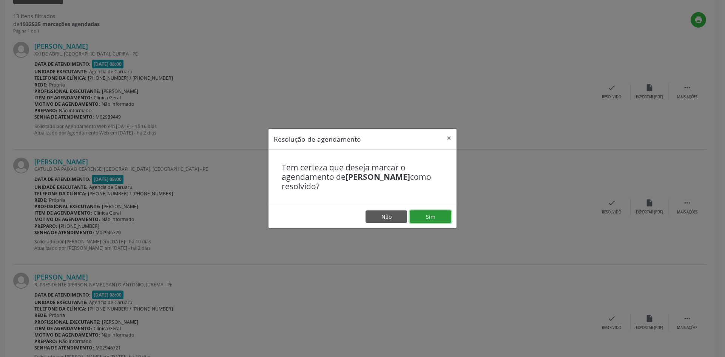
click at [421, 214] on button "Sim" at bounding box center [431, 216] width 42 height 13
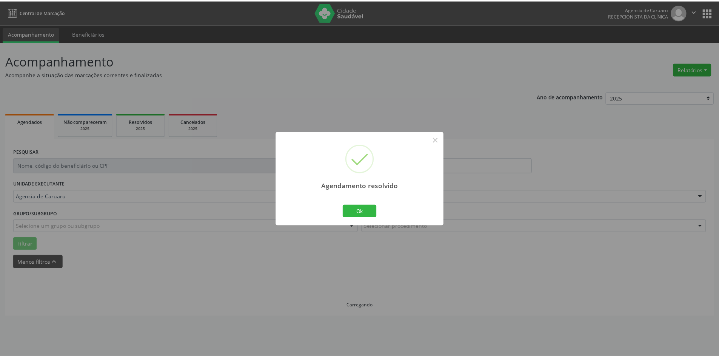
scroll to position [0, 0]
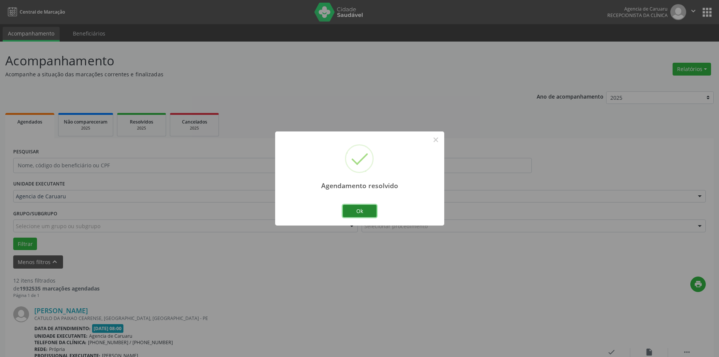
click at [362, 213] on button "Ok" at bounding box center [360, 211] width 34 height 13
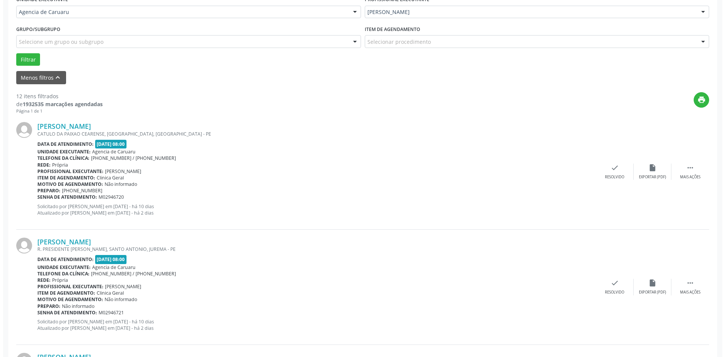
scroll to position [189, 0]
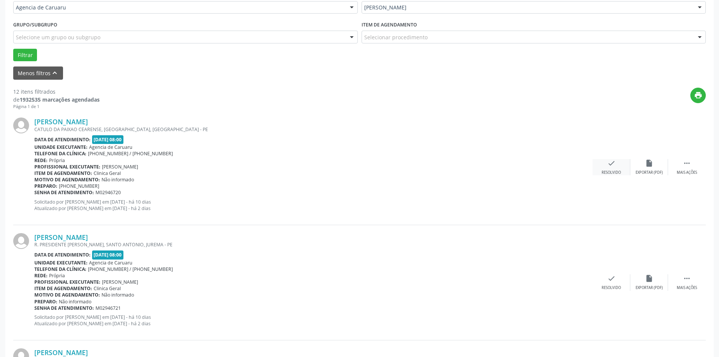
click at [607, 166] on div "check Resolvido" at bounding box center [612, 167] width 38 height 16
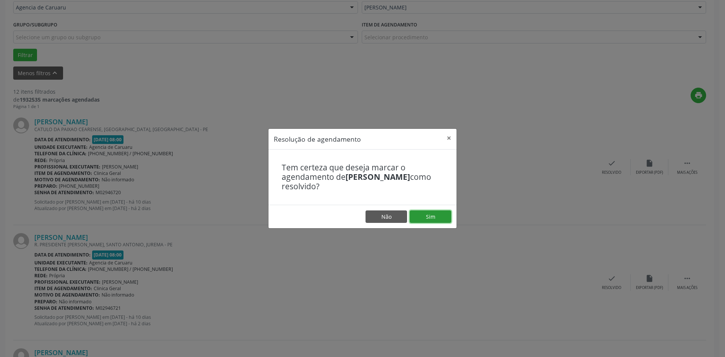
click at [433, 213] on button "Sim" at bounding box center [431, 216] width 42 height 13
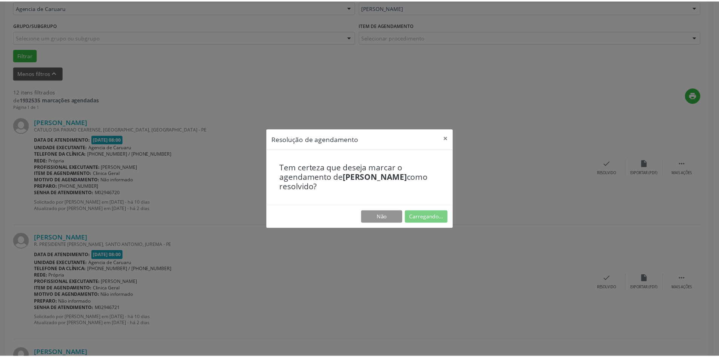
scroll to position [0, 0]
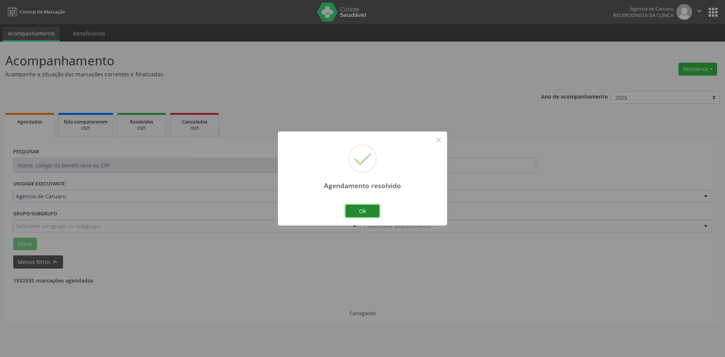
click at [354, 211] on button "Ok" at bounding box center [362, 211] width 34 height 13
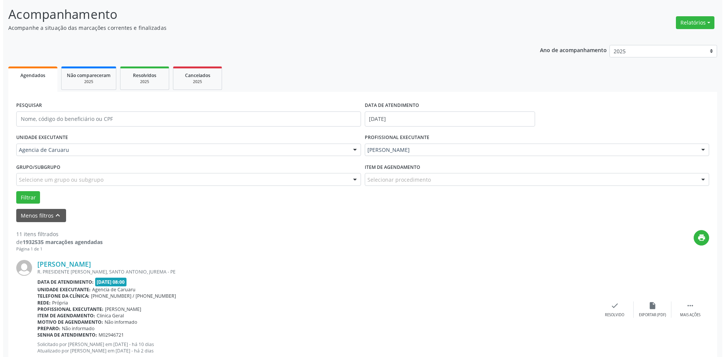
scroll to position [227, 0]
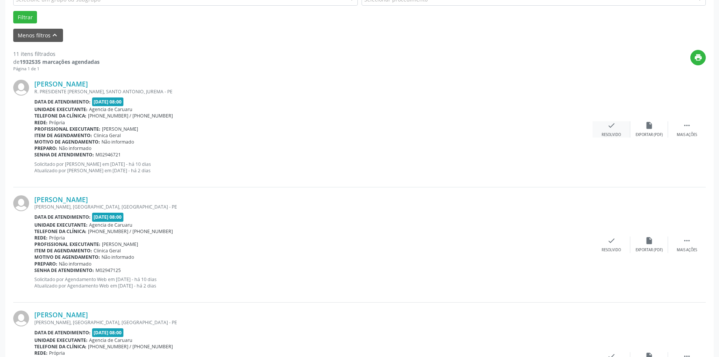
click at [620, 129] on div "check Resolvido" at bounding box center [612, 129] width 38 height 16
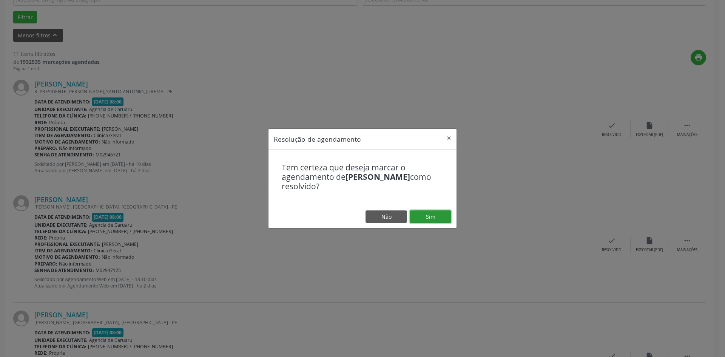
click at [421, 217] on button "Sim" at bounding box center [431, 216] width 42 height 13
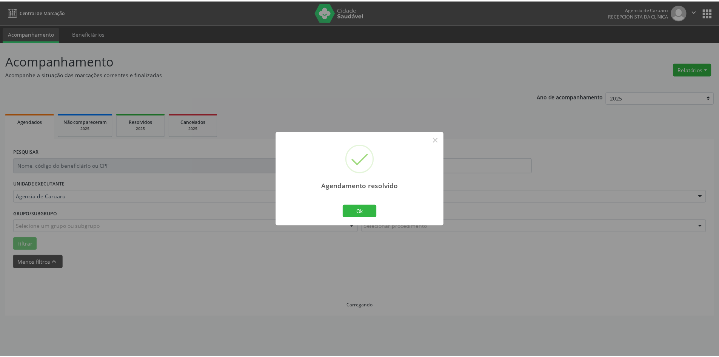
scroll to position [0, 0]
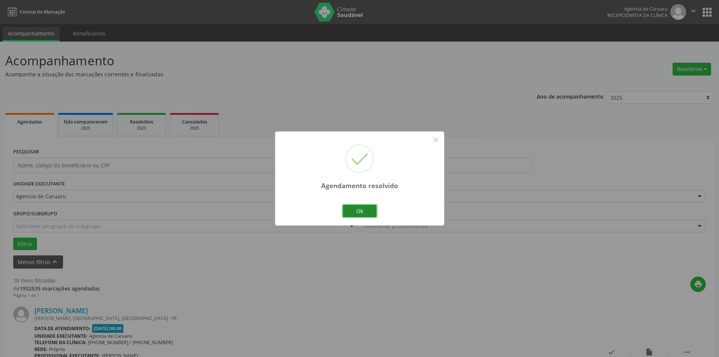
click at [369, 214] on button "Ok" at bounding box center [360, 211] width 34 height 13
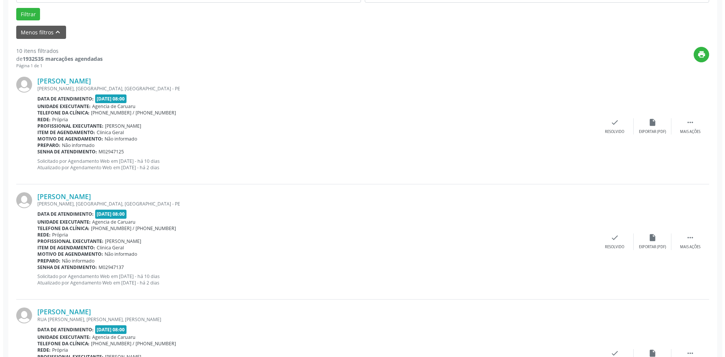
scroll to position [227, 0]
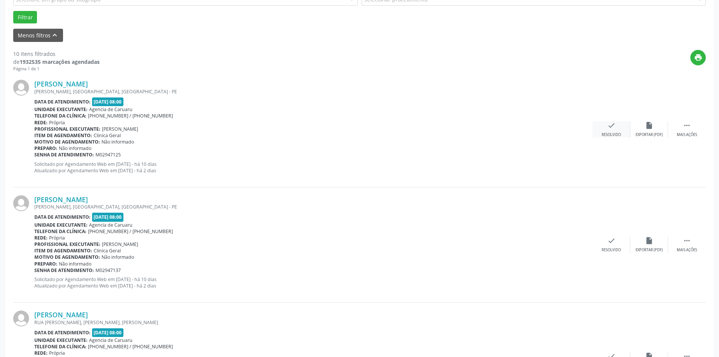
click at [614, 134] on div "Resolvido" at bounding box center [611, 134] width 19 height 5
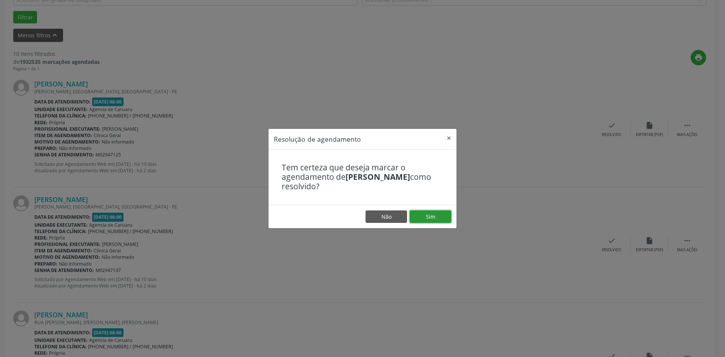
click at [433, 215] on button "Sim" at bounding box center [431, 216] width 42 height 13
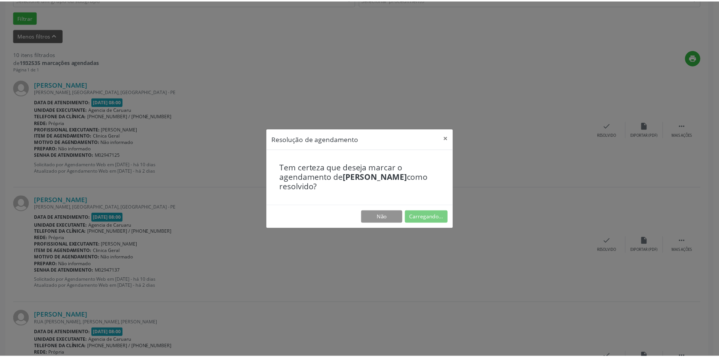
scroll to position [0, 0]
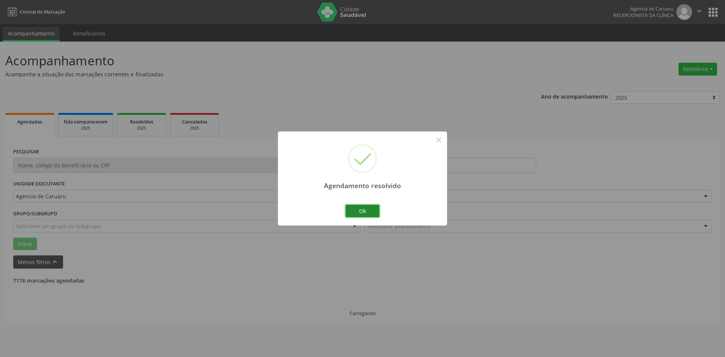
click at [368, 212] on button "Ok" at bounding box center [362, 211] width 34 height 13
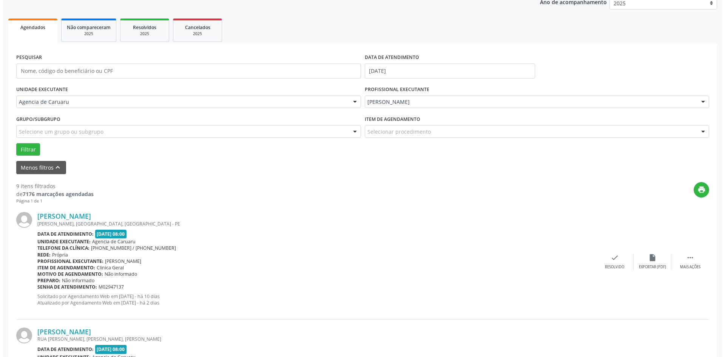
scroll to position [227, 0]
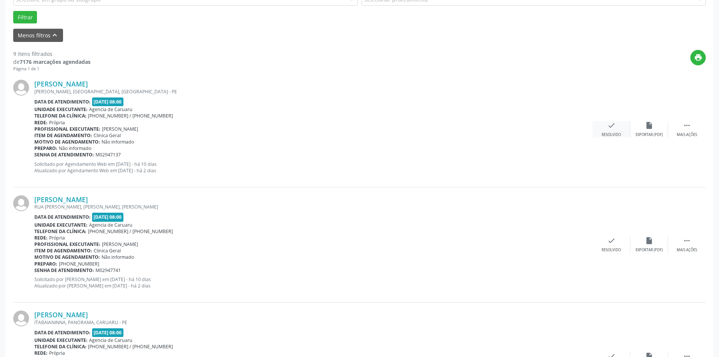
click at [608, 126] on icon "check" at bounding box center [612, 125] width 8 height 8
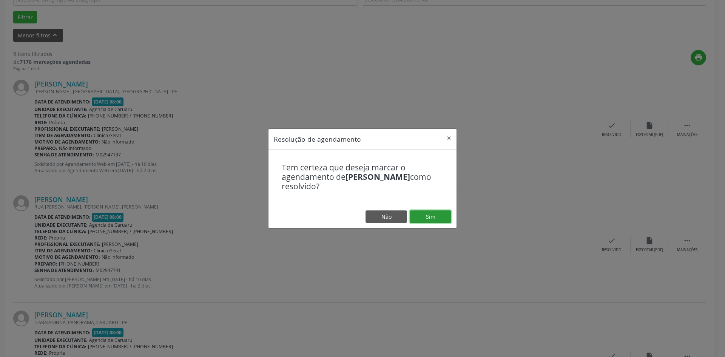
click at [427, 220] on button "Sim" at bounding box center [431, 216] width 42 height 13
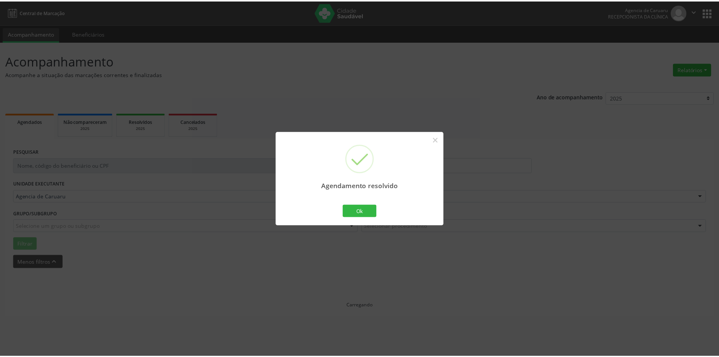
scroll to position [0, 0]
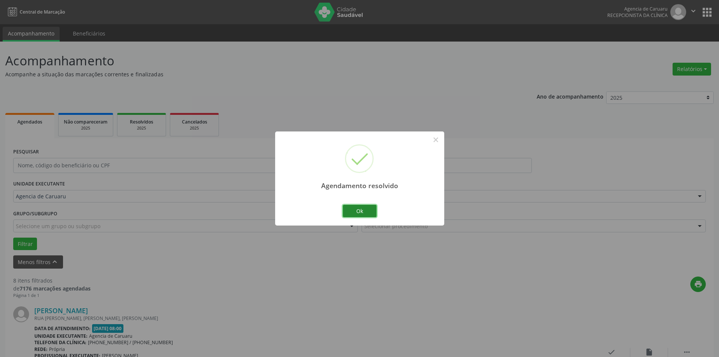
click at [370, 214] on button "Ok" at bounding box center [360, 211] width 34 height 13
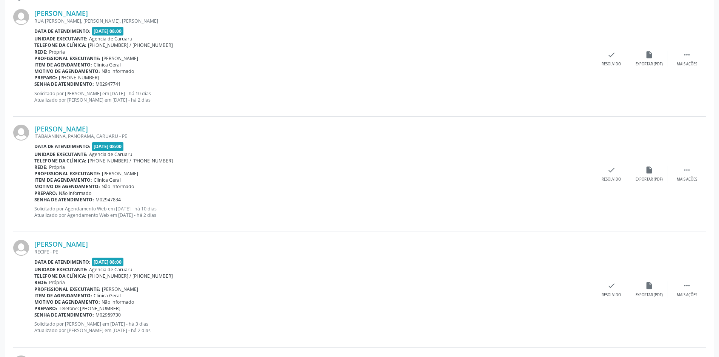
scroll to position [264, 0]
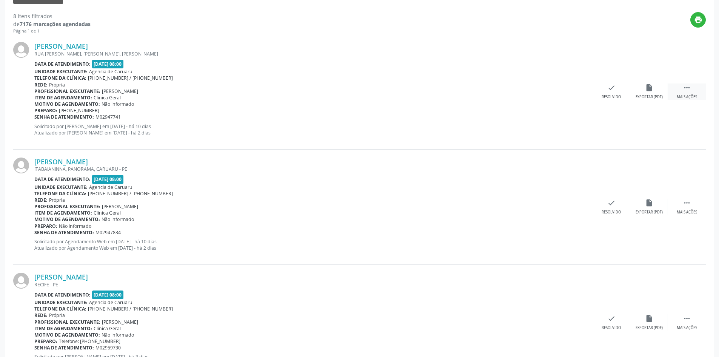
click at [690, 94] on div " Mais ações" at bounding box center [687, 91] width 38 height 16
click at [640, 92] on div "alarm_off Não compareceu" at bounding box center [650, 91] width 38 height 16
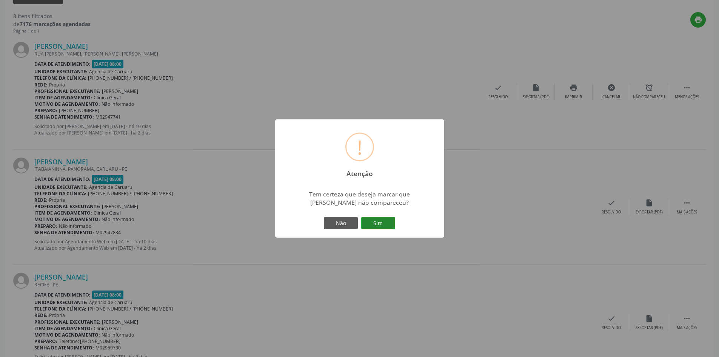
click at [380, 222] on button "Sim" at bounding box center [378, 223] width 34 height 13
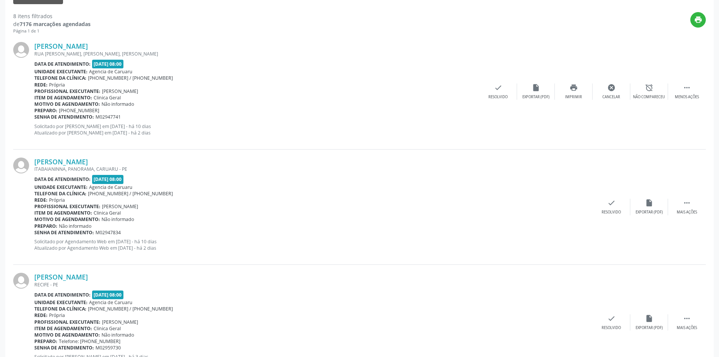
scroll to position [0, 0]
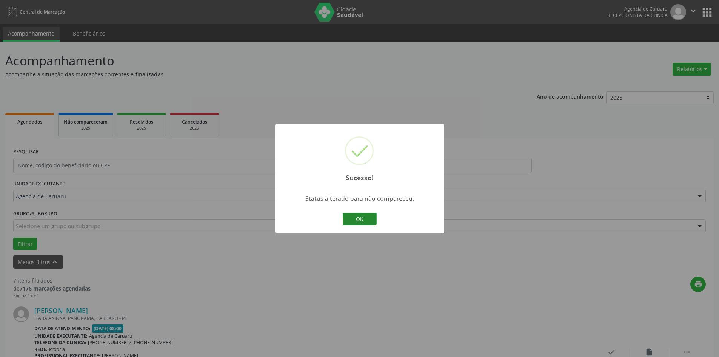
click at [373, 217] on button "OK" at bounding box center [360, 219] width 34 height 13
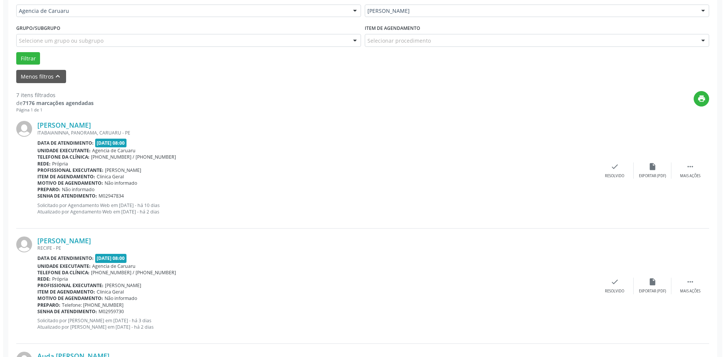
scroll to position [189, 0]
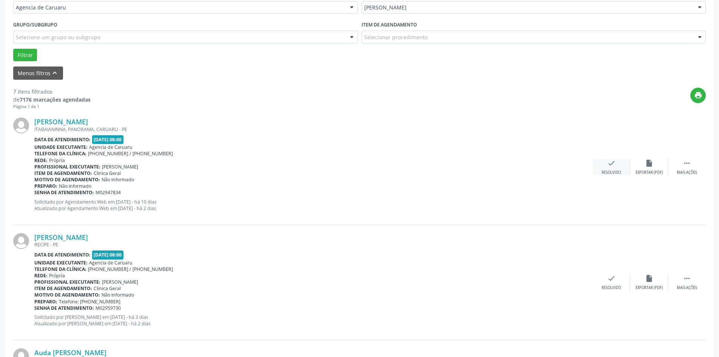
click at [613, 165] on icon "check" at bounding box center [612, 163] width 8 height 8
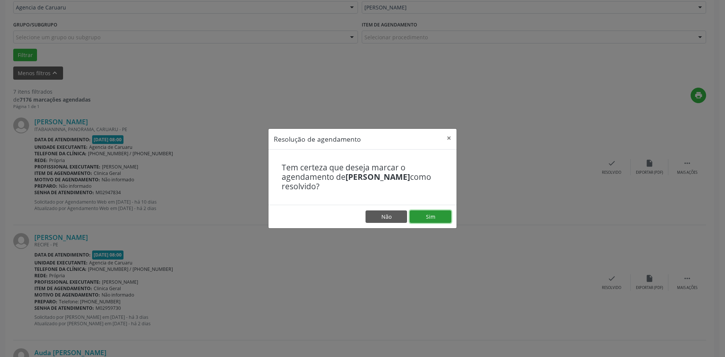
click at [426, 213] on button "Sim" at bounding box center [431, 216] width 42 height 13
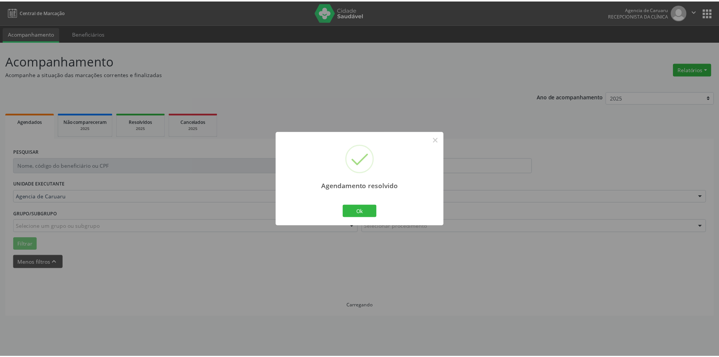
scroll to position [0, 0]
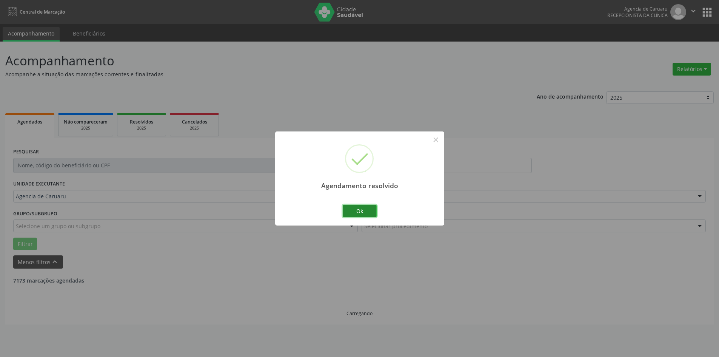
click at [351, 210] on button "Ok" at bounding box center [360, 211] width 34 height 13
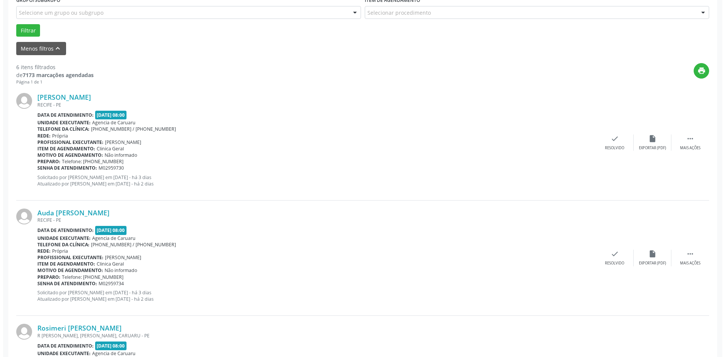
scroll to position [227, 0]
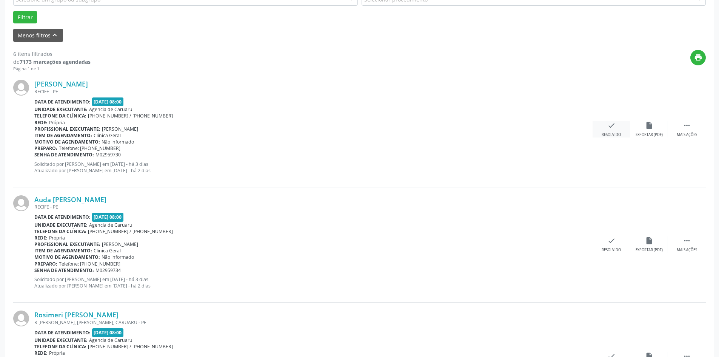
click at [614, 128] on icon "check" at bounding box center [612, 125] width 8 height 8
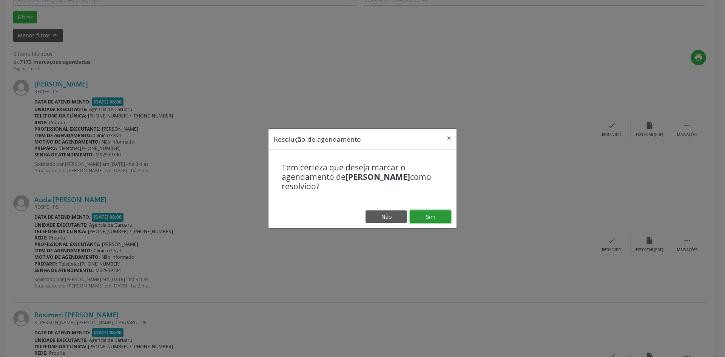
click at [418, 212] on button "Sim" at bounding box center [431, 216] width 42 height 13
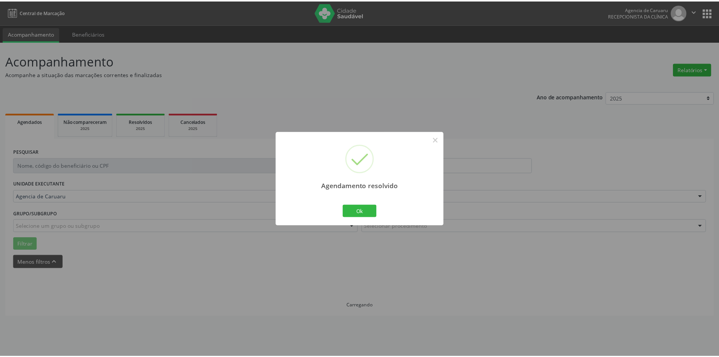
scroll to position [0, 0]
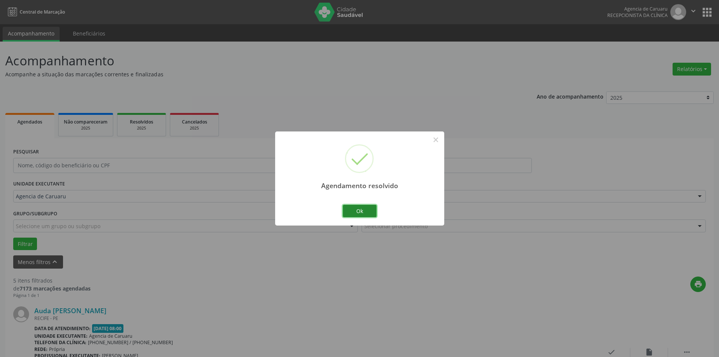
click at [361, 212] on button "Ok" at bounding box center [360, 211] width 34 height 13
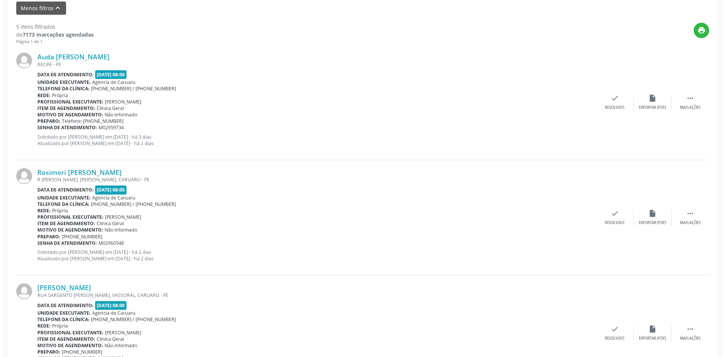
scroll to position [264, 0]
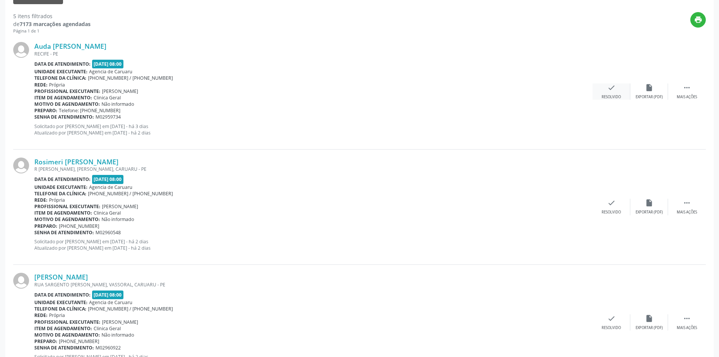
click at [604, 94] on div "check Resolvido" at bounding box center [612, 91] width 38 height 16
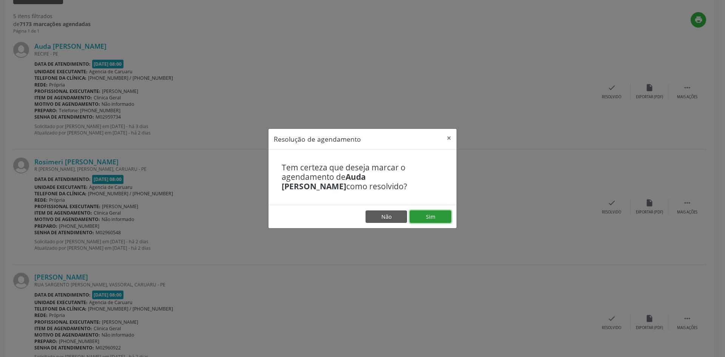
click at [421, 217] on button "Sim" at bounding box center [431, 216] width 42 height 13
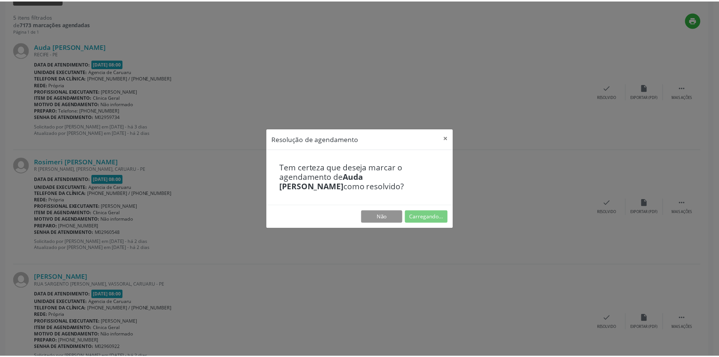
scroll to position [0, 0]
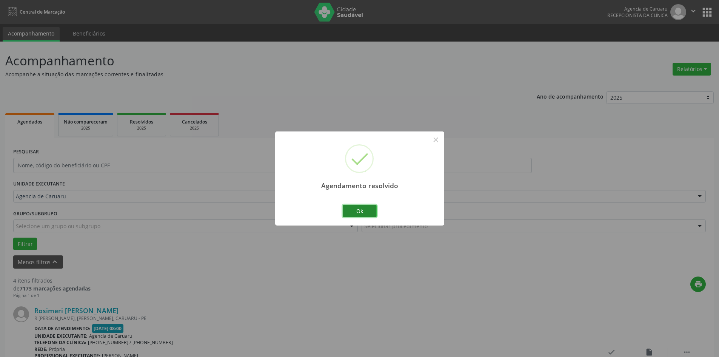
click at [353, 209] on button "Ok" at bounding box center [360, 211] width 34 height 13
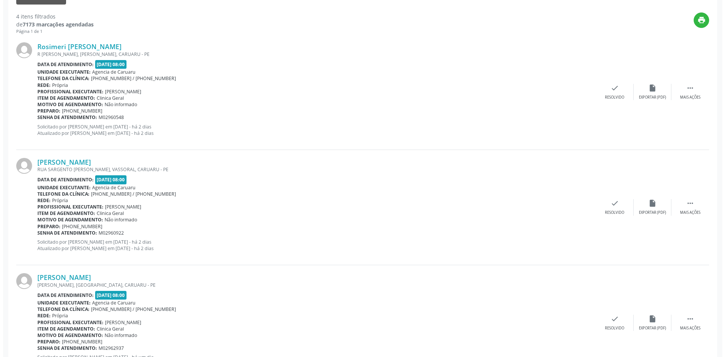
scroll to position [264, 0]
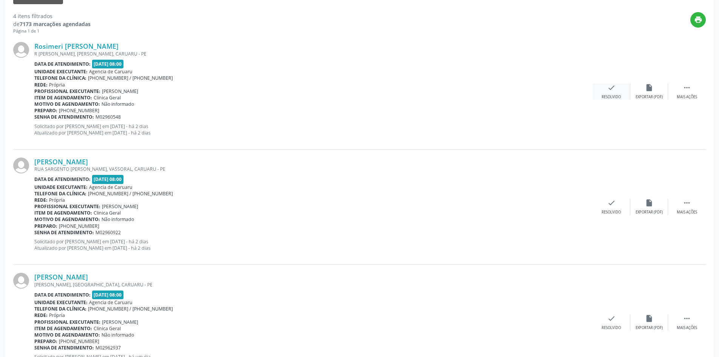
click at [612, 97] on div "Resolvido" at bounding box center [611, 96] width 19 height 5
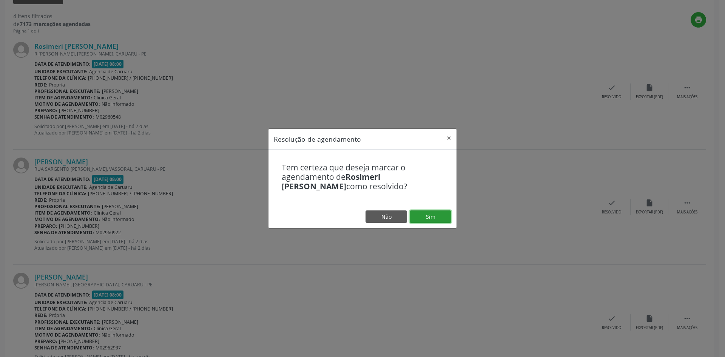
click at [432, 216] on button "Sim" at bounding box center [431, 216] width 42 height 13
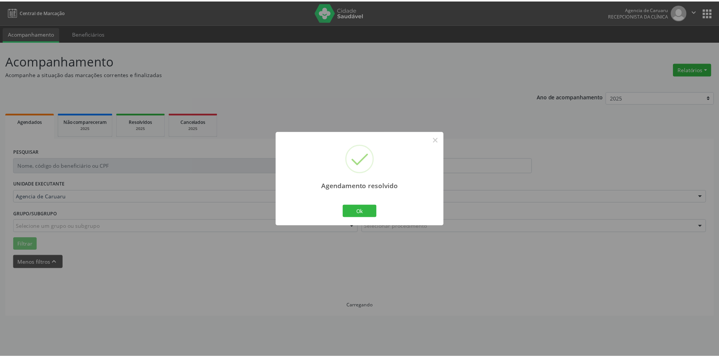
scroll to position [0, 0]
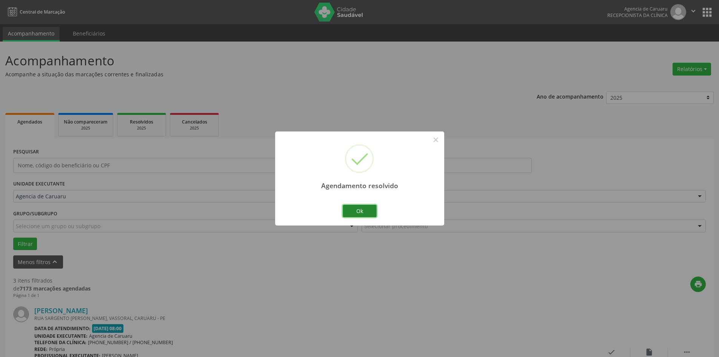
click at [366, 206] on button "Ok" at bounding box center [360, 211] width 34 height 13
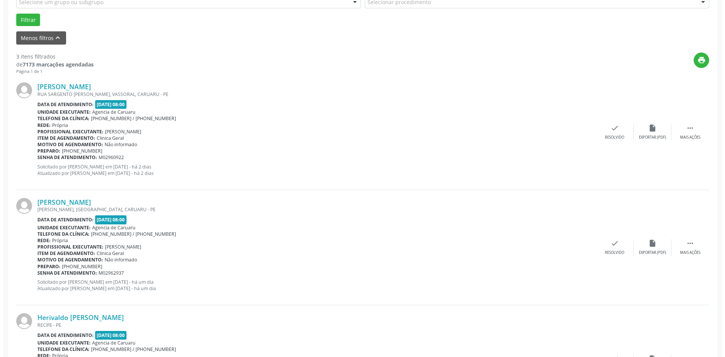
scroll to position [227, 0]
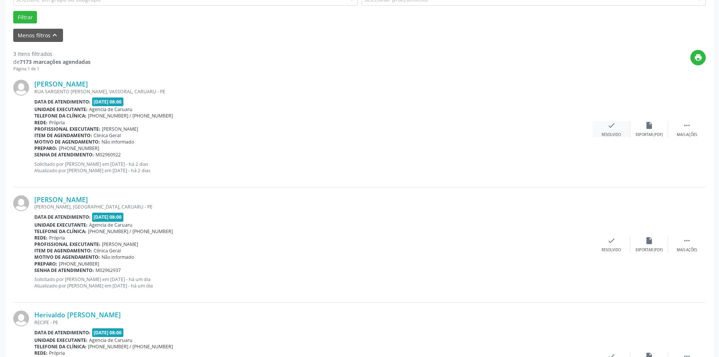
click at [609, 123] on icon "check" at bounding box center [612, 125] width 8 height 8
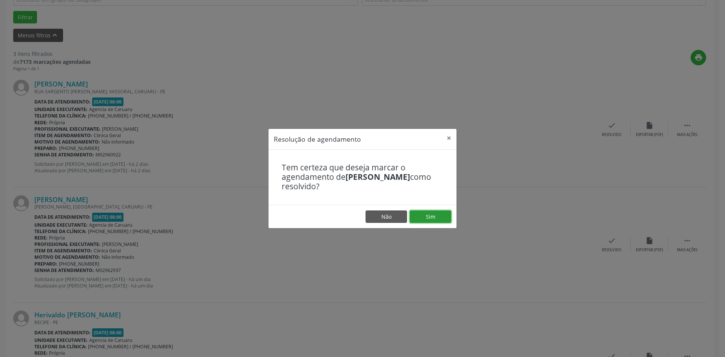
click at [443, 219] on button "Sim" at bounding box center [431, 216] width 42 height 13
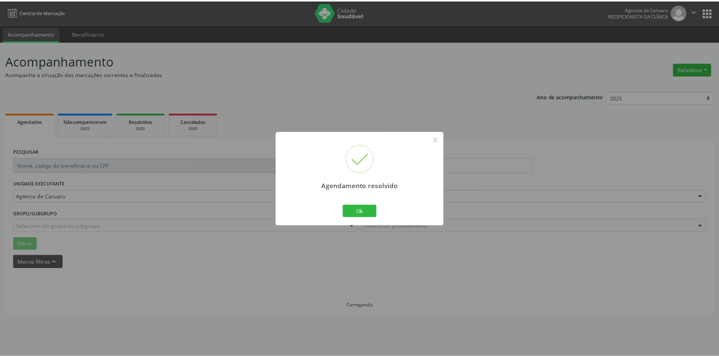
scroll to position [0, 0]
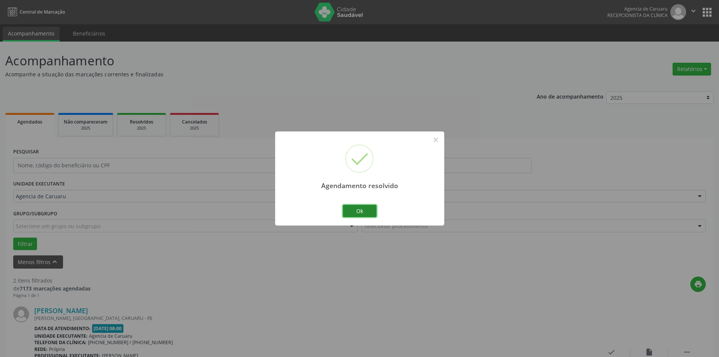
click at [366, 211] on button "Ok" at bounding box center [360, 211] width 34 height 13
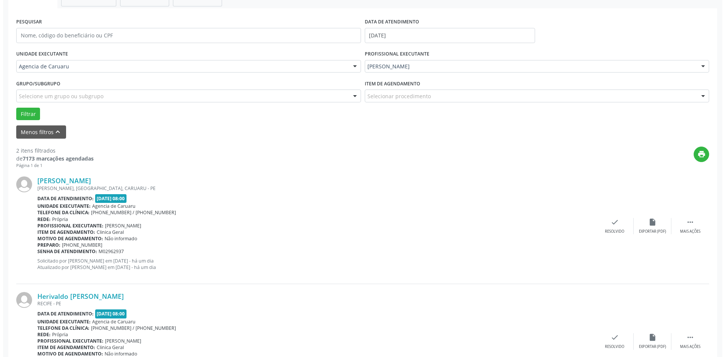
scroll to position [185, 0]
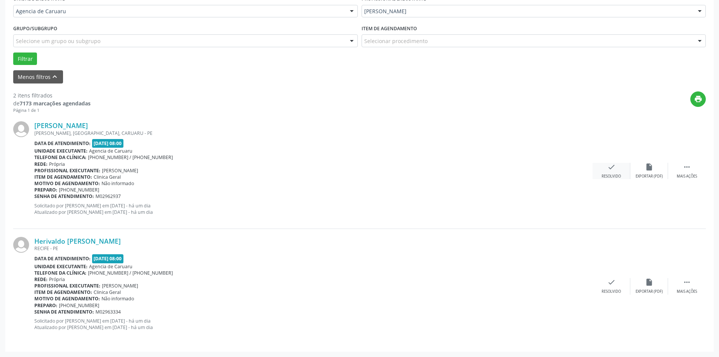
click at [610, 175] on div "Resolvido" at bounding box center [611, 176] width 19 height 5
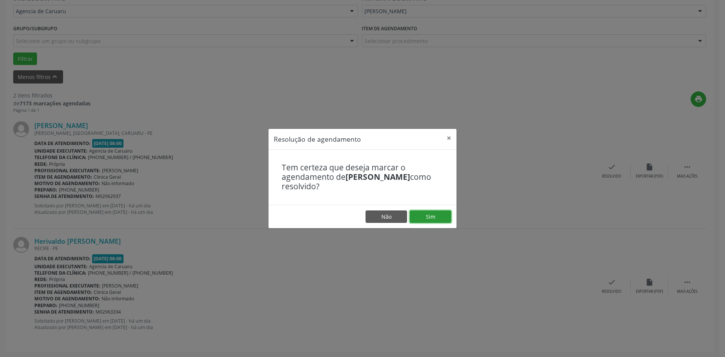
click at [420, 220] on button "Sim" at bounding box center [431, 216] width 42 height 13
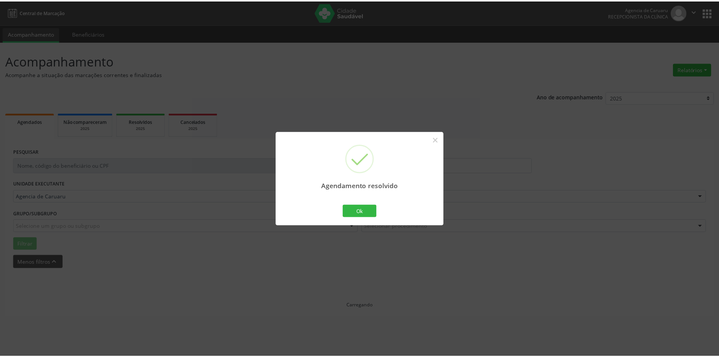
scroll to position [0, 0]
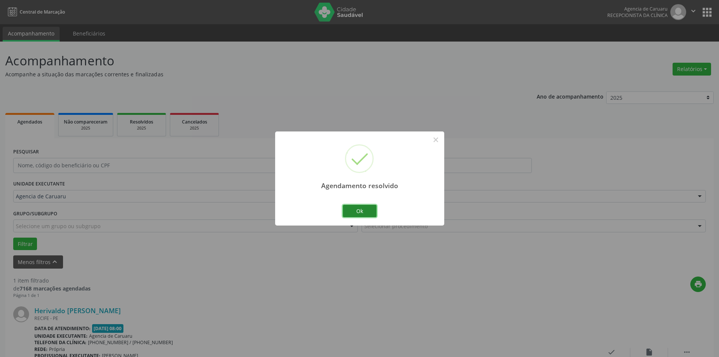
click at [360, 216] on button "Ok" at bounding box center [360, 211] width 34 height 13
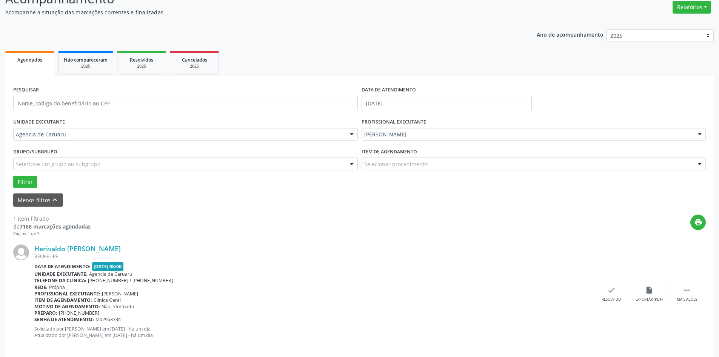
scroll to position [70, 0]
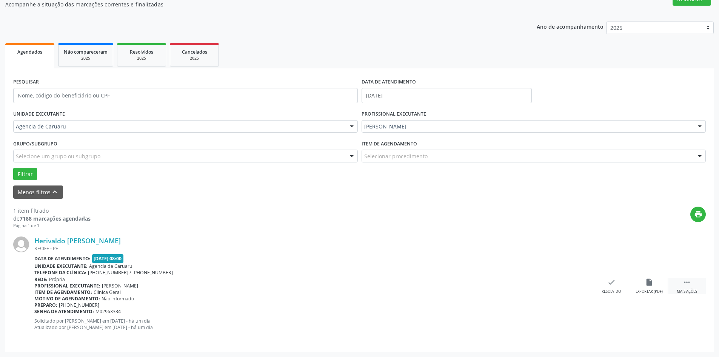
click at [679, 281] on div " Mais ações" at bounding box center [687, 286] width 38 height 16
click at [643, 287] on div "alarm_off Não compareceu" at bounding box center [650, 286] width 38 height 16
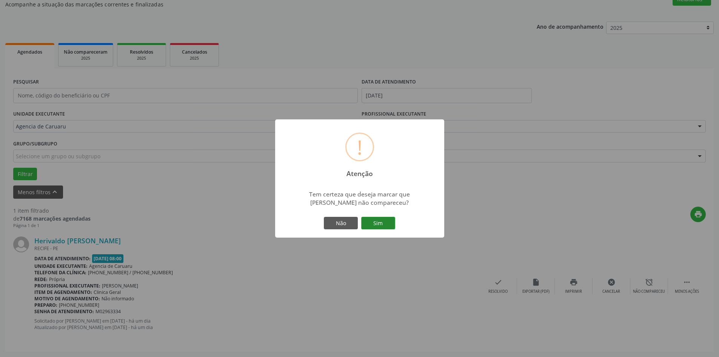
click at [381, 227] on button "Sim" at bounding box center [378, 223] width 34 height 13
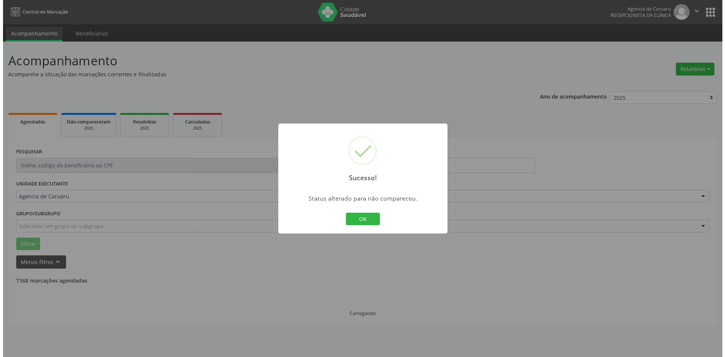
scroll to position [0, 0]
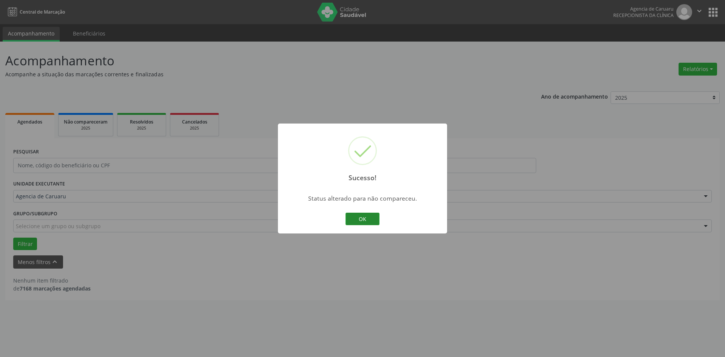
drag, startPoint x: 372, startPoint y: 224, endPoint x: 369, endPoint y: 217, distance: 7.3
click at [370, 220] on button "OK" at bounding box center [362, 219] width 34 height 13
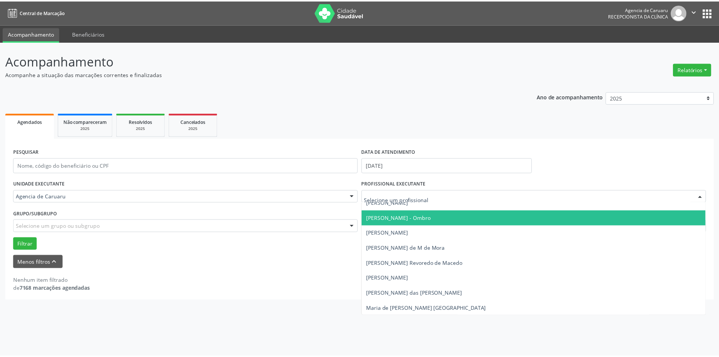
scroll to position [340, 0]
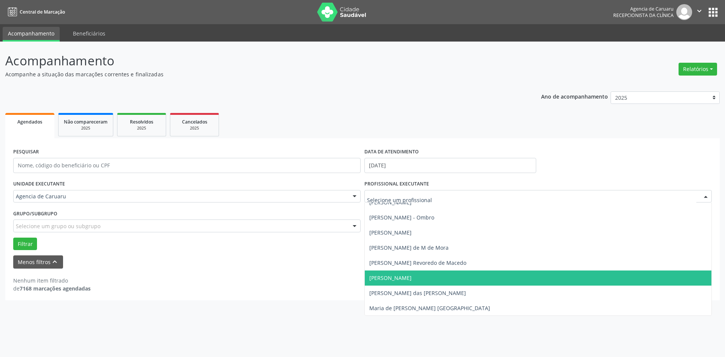
click at [405, 273] on span "[PERSON_NAME]" at bounding box center [538, 277] width 347 height 15
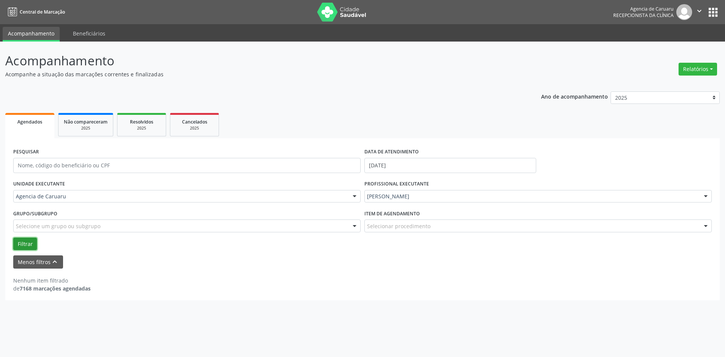
click at [29, 244] on button "Filtrar" at bounding box center [25, 244] width 24 height 13
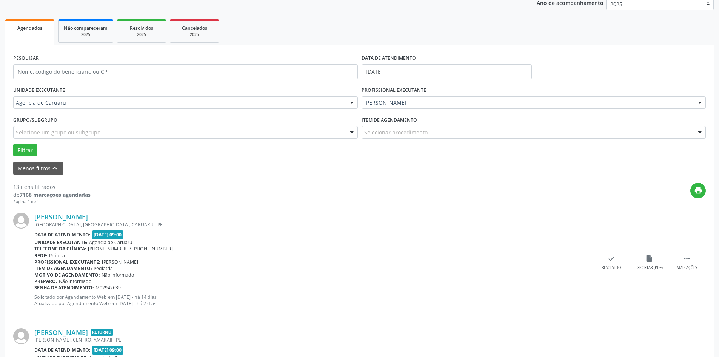
scroll to position [227, 0]
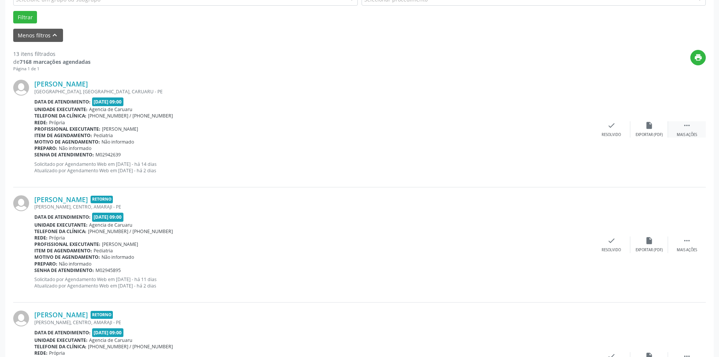
click at [691, 132] on div " Mais ações" at bounding box center [687, 129] width 38 height 16
click at [637, 134] on div "Não compareceu" at bounding box center [649, 134] width 32 height 5
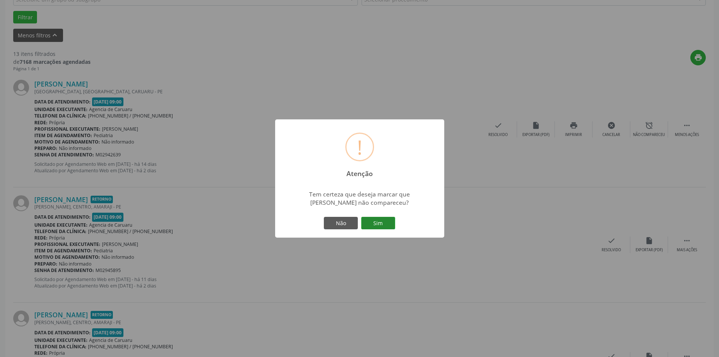
click at [372, 223] on button "Sim" at bounding box center [378, 223] width 34 height 13
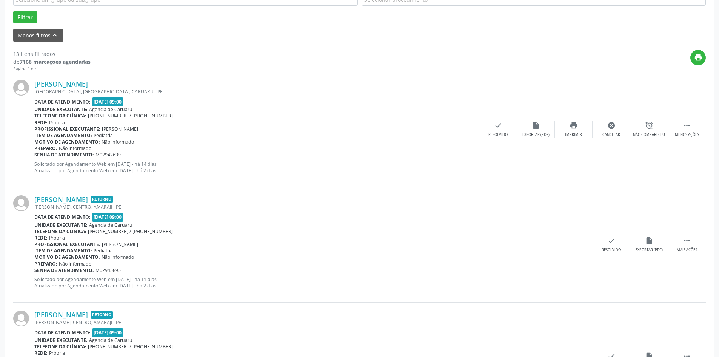
scroll to position [0, 0]
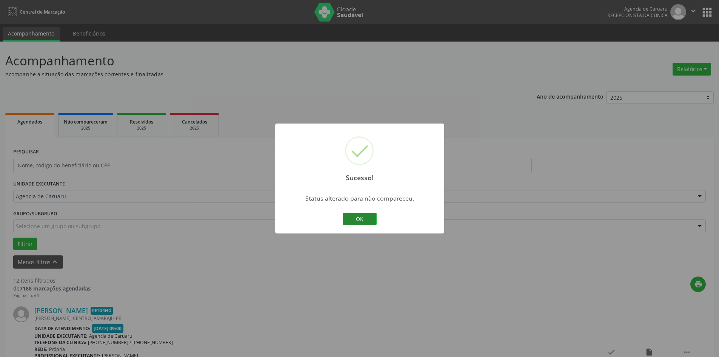
click at [368, 216] on button "OK" at bounding box center [360, 219] width 34 height 13
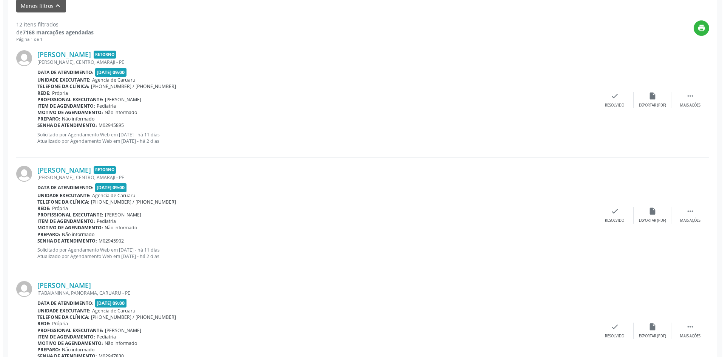
scroll to position [264, 0]
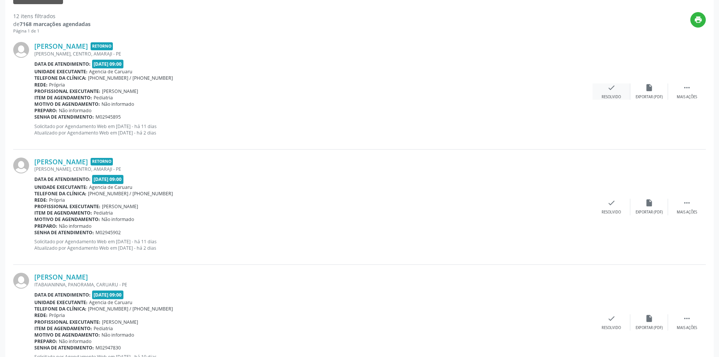
click at [605, 89] on div "check Resolvido" at bounding box center [612, 91] width 38 height 16
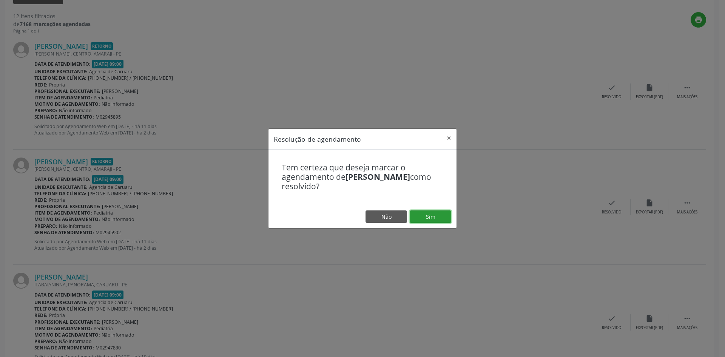
click at [421, 219] on button "Sim" at bounding box center [431, 216] width 42 height 13
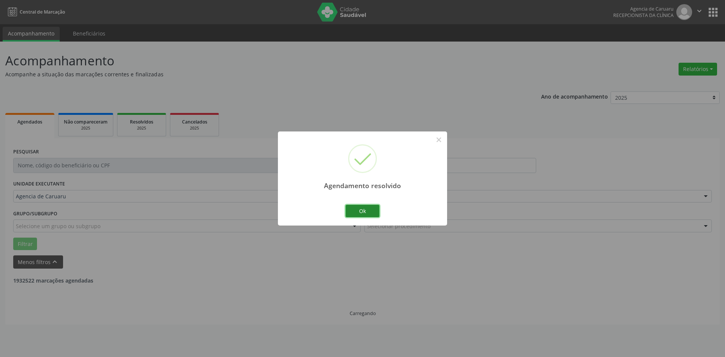
click at [363, 209] on button "Ok" at bounding box center [362, 211] width 34 height 13
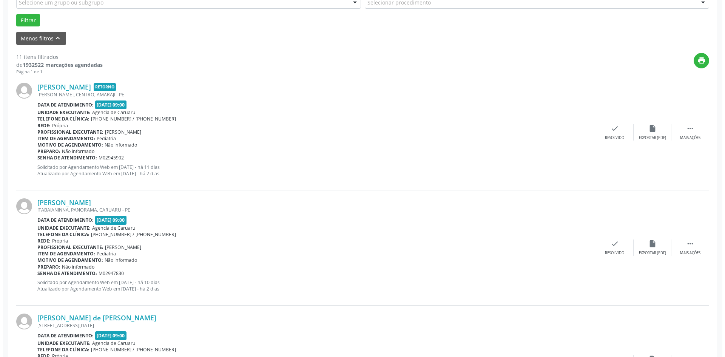
scroll to position [227, 0]
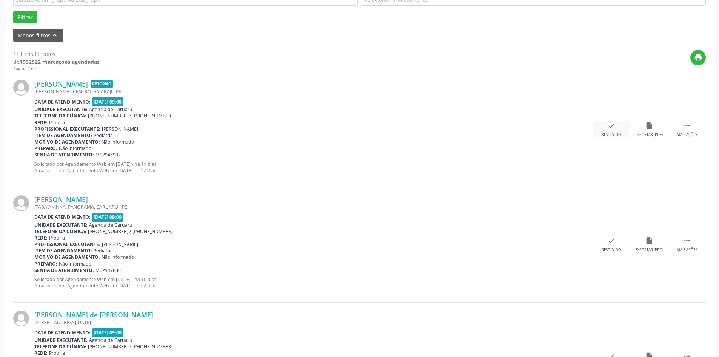
click at [611, 128] on icon "check" at bounding box center [612, 125] width 8 height 8
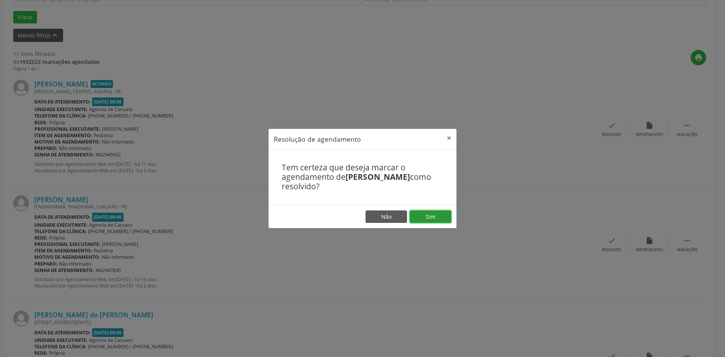
click at [432, 214] on button "Sim" at bounding box center [431, 216] width 42 height 13
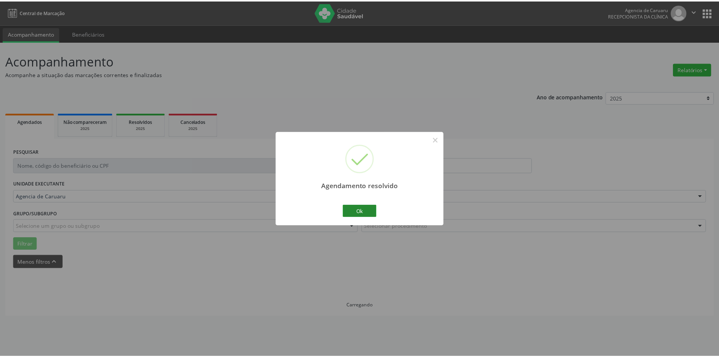
scroll to position [0, 0]
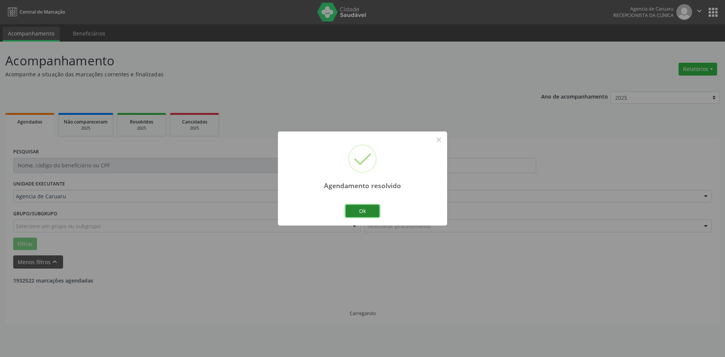
click at [363, 211] on button "Ok" at bounding box center [362, 211] width 34 height 13
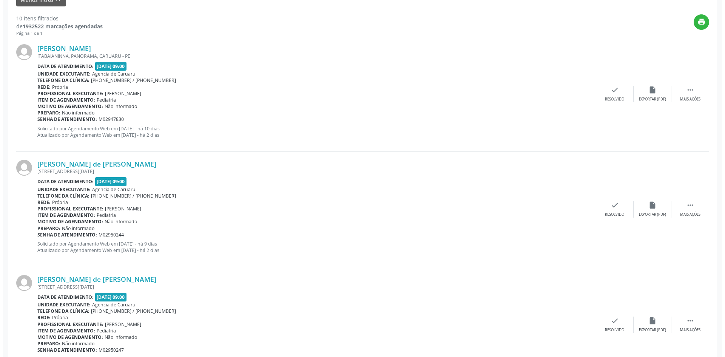
scroll to position [264, 0]
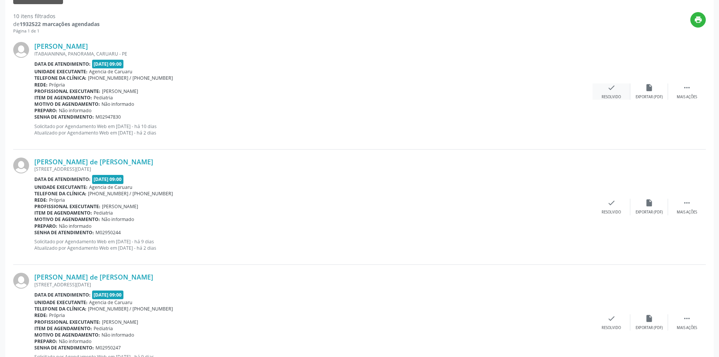
click at [606, 94] on div "Resolvido" at bounding box center [611, 96] width 19 height 5
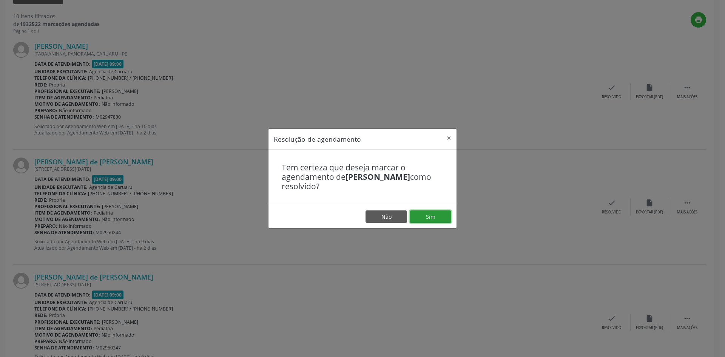
click at [437, 216] on button "Sim" at bounding box center [431, 216] width 42 height 13
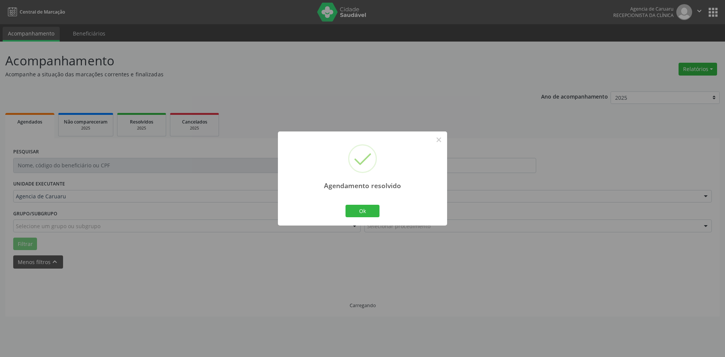
scroll to position [0, 0]
click at [354, 211] on button "Ok" at bounding box center [362, 211] width 34 height 13
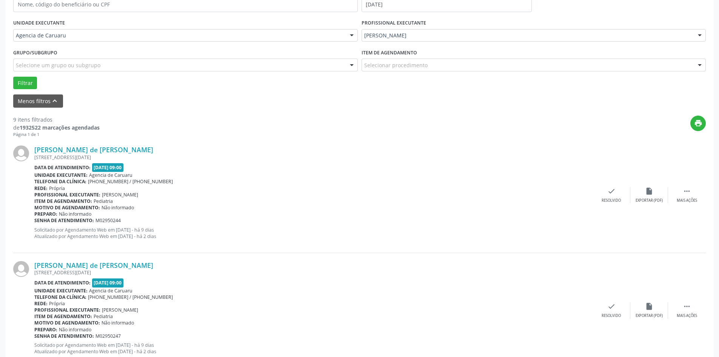
scroll to position [264, 0]
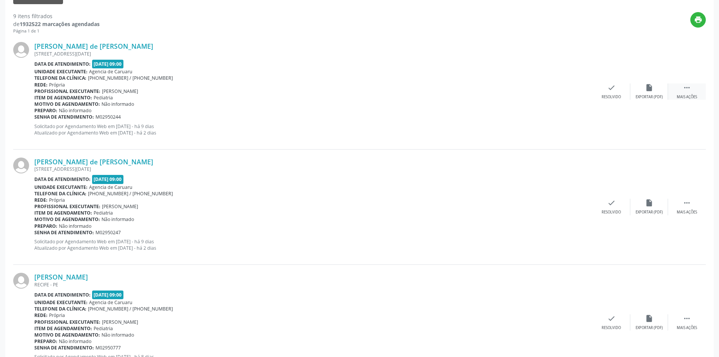
click at [683, 86] on icon "" at bounding box center [687, 87] width 8 height 8
click at [640, 94] on div "alarm_off Não compareceu" at bounding box center [650, 91] width 38 height 16
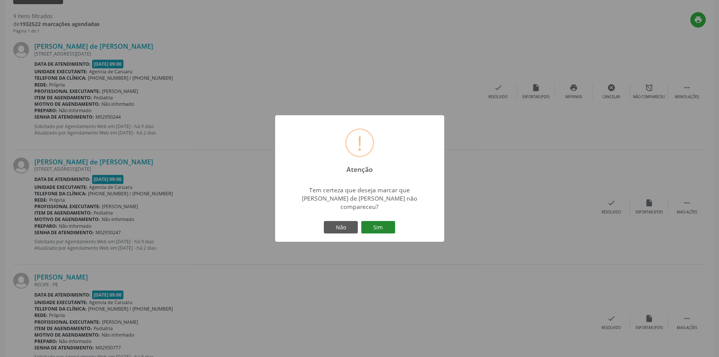
click at [374, 228] on button "Sim" at bounding box center [378, 227] width 34 height 13
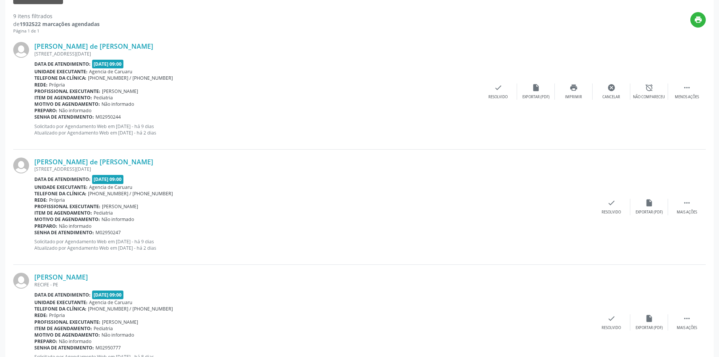
scroll to position [0, 0]
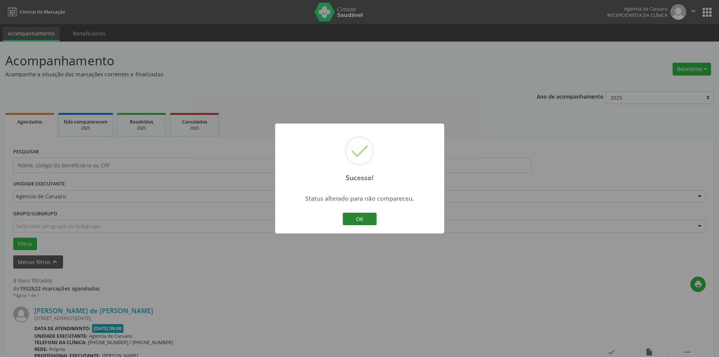
click at [366, 221] on button "OK" at bounding box center [360, 219] width 34 height 13
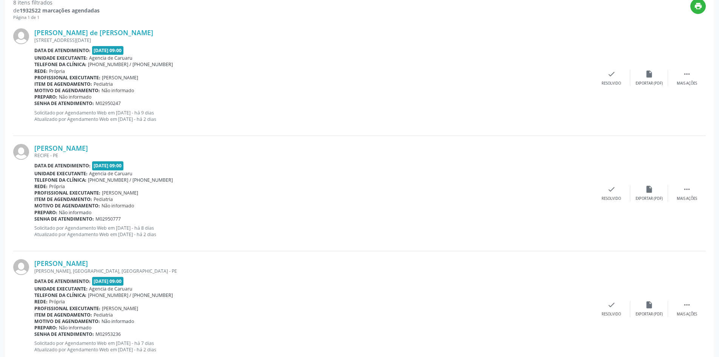
scroll to position [264, 0]
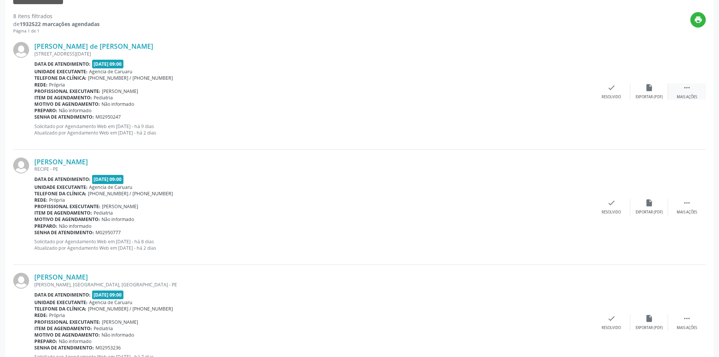
click at [690, 90] on icon "" at bounding box center [687, 87] width 8 height 8
click at [645, 93] on div "alarm_off Não compareceu" at bounding box center [650, 91] width 38 height 16
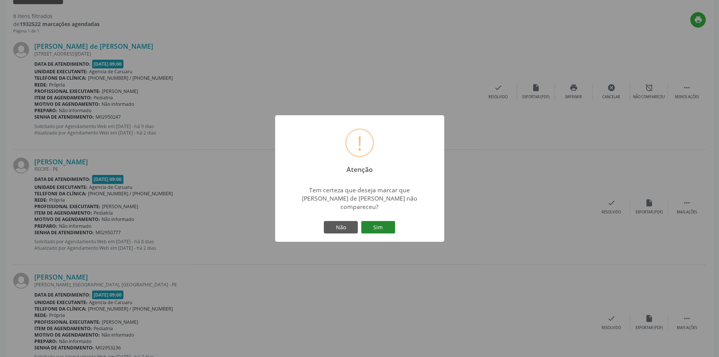
click at [369, 221] on button "Sim" at bounding box center [378, 227] width 34 height 13
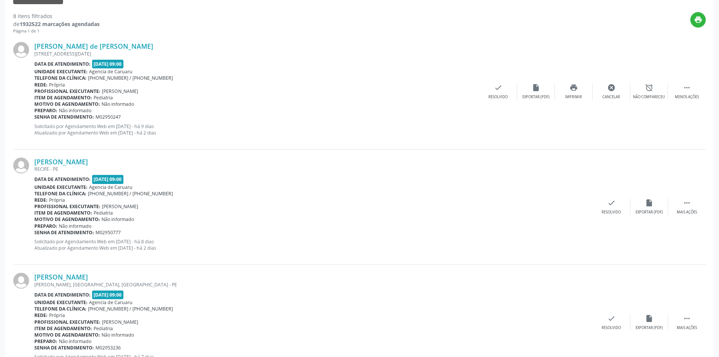
scroll to position [0, 0]
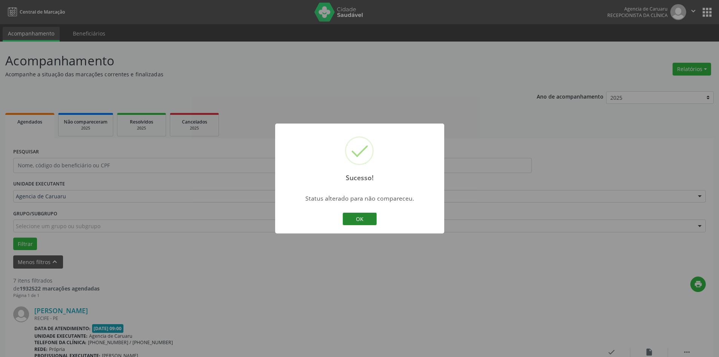
click at [359, 219] on button "OK" at bounding box center [360, 219] width 34 height 13
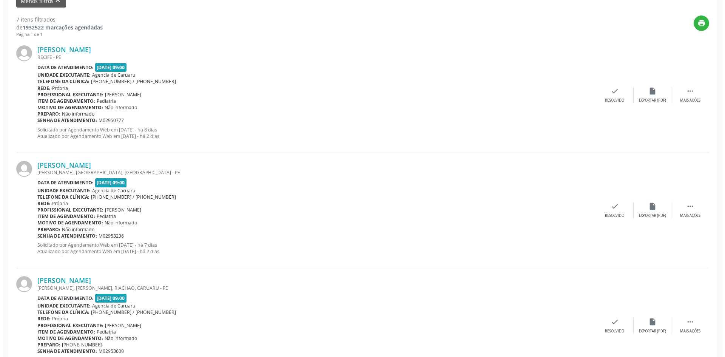
scroll to position [264, 0]
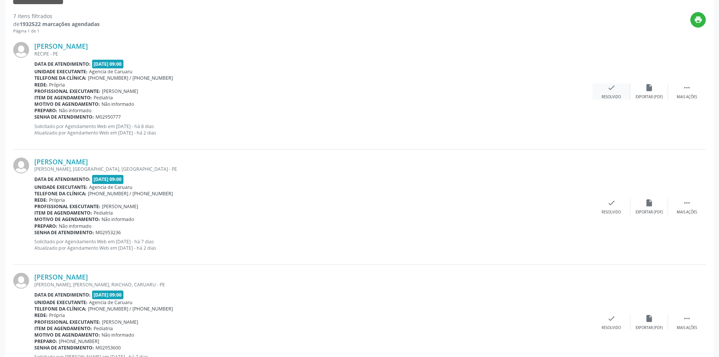
click at [616, 93] on div "check Resolvido" at bounding box center [612, 91] width 38 height 16
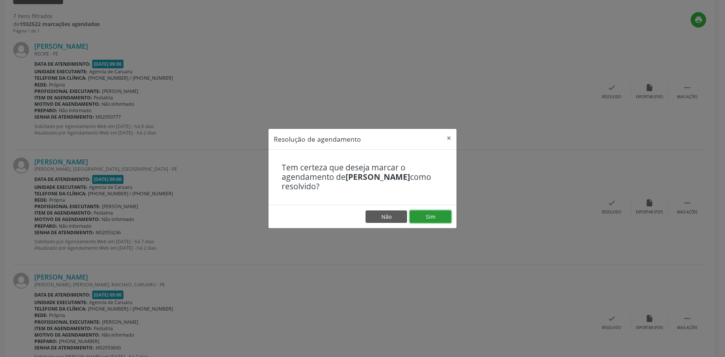
click at [429, 218] on button "Sim" at bounding box center [431, 216] width 42 height 13
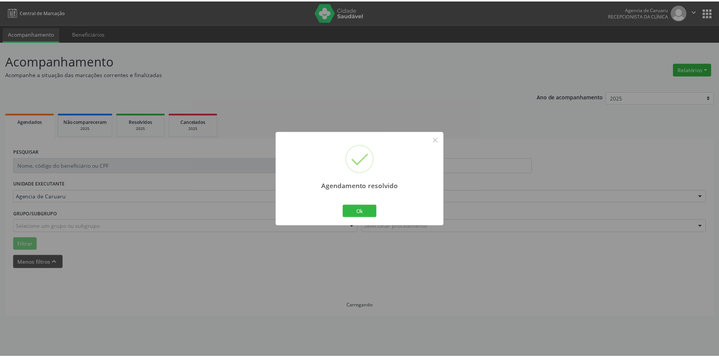
scroll to position [0, 0]
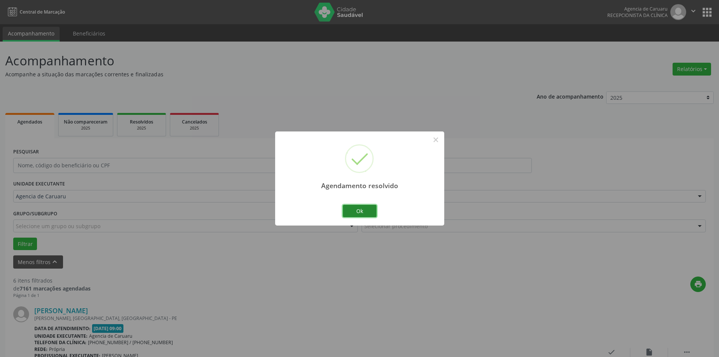
click at [357, 210] on button "Ok" at bounding box center [360, 211] width 34 height 13
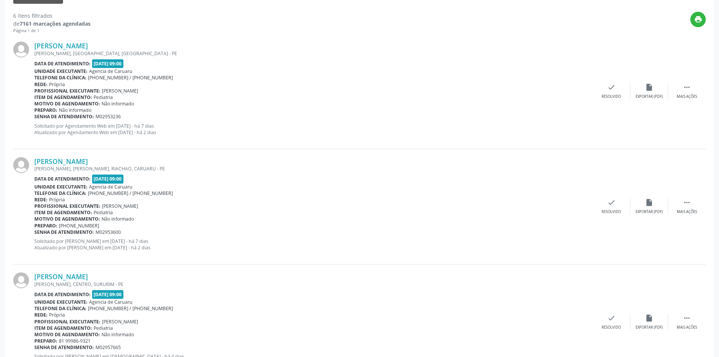
scroll to position [264, 0]
click at [687, 91] on icon "" at bounding box center [687, 87] width 8 height 8
click at [643, 94] on div "alarm_off Não compareceu" at bounding box center [650, 91] width 38 height 16
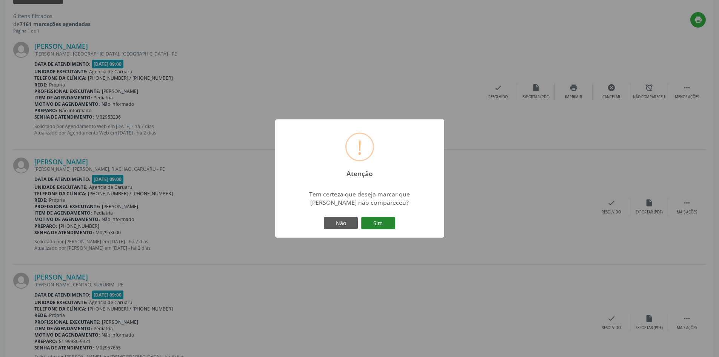
click at [388, 224] on button "Sim" at bounding box center [378, 223] width 34 height 13
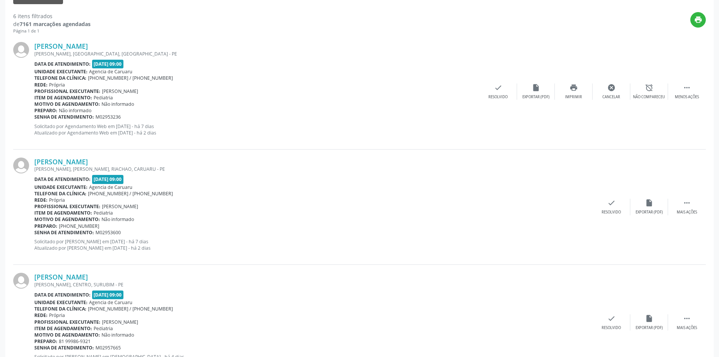
scroll to position [0, 0]
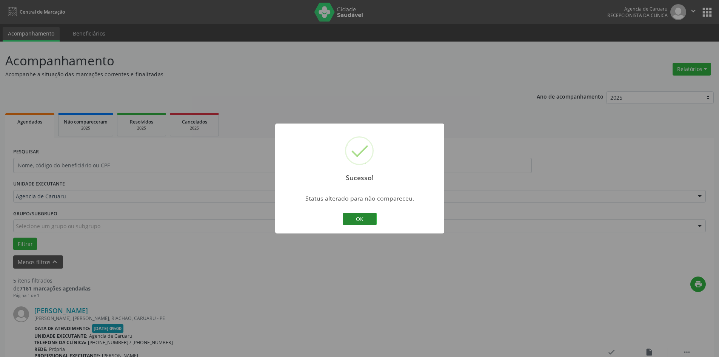
click at [373, 219] on button "OK" at bounding box center [360, 219] width 34 height 13
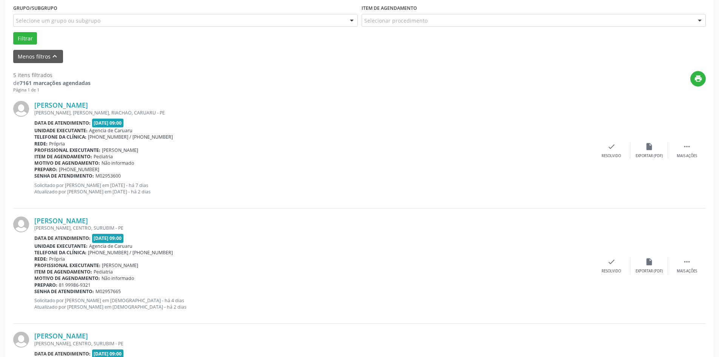
scroll to position [227, 0]
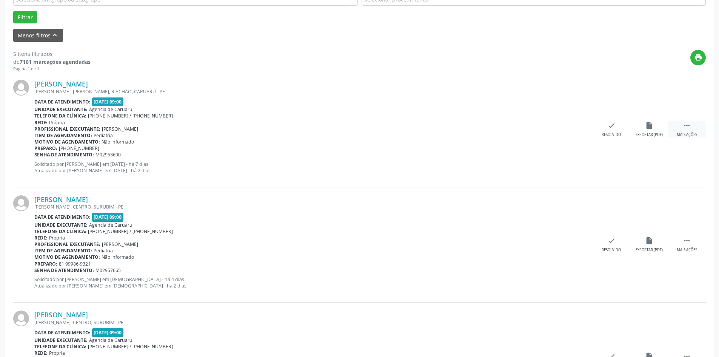
click at [693, 132] on div " Mais ações" at bounding box center [687, 129] width 38 height 16
click at [644, 130] on div "alarm_off Não compareceu" at bounding box center [650, 129] width 38 height 16
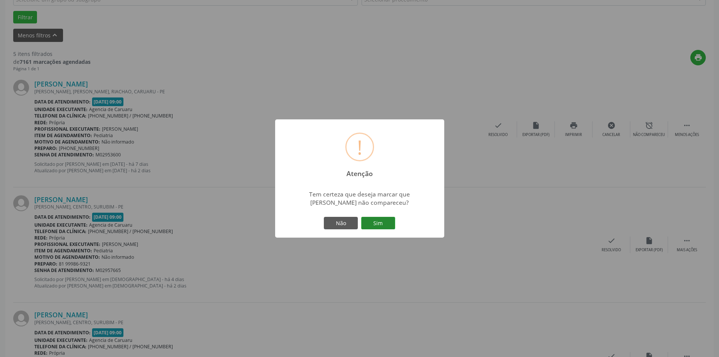
click at [364, 222] on button "Sim" at bounding box center [378, 223] width 34 height 13
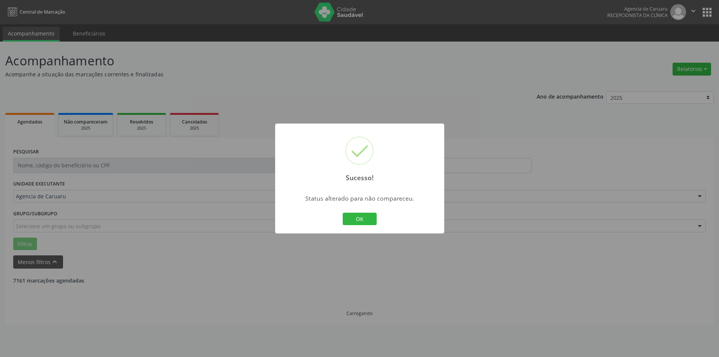
scroll to position [0, 0]
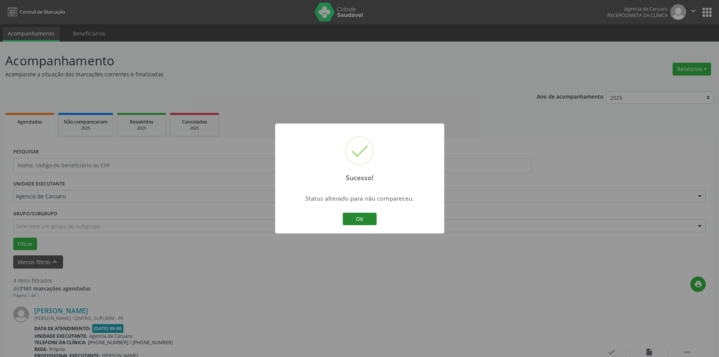
click at [370, 218] on button "OK" at bounding box center [360, 219] width 34 height 13
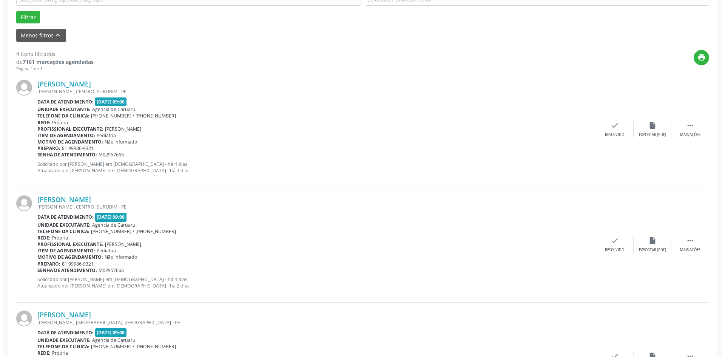
scroll to position [264, 0]
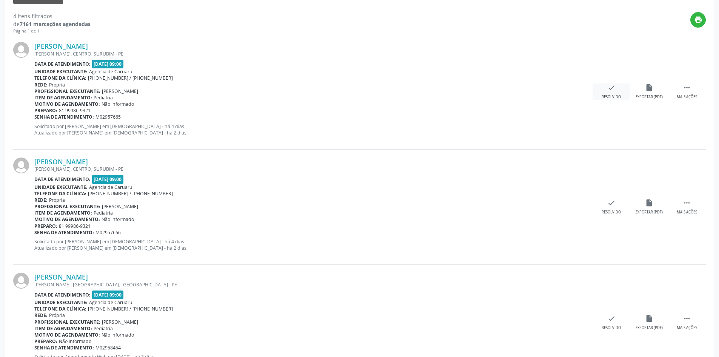
click at [609, 93] on div "check Resolvido" at bounding box center [612, 91] width 38 height 16
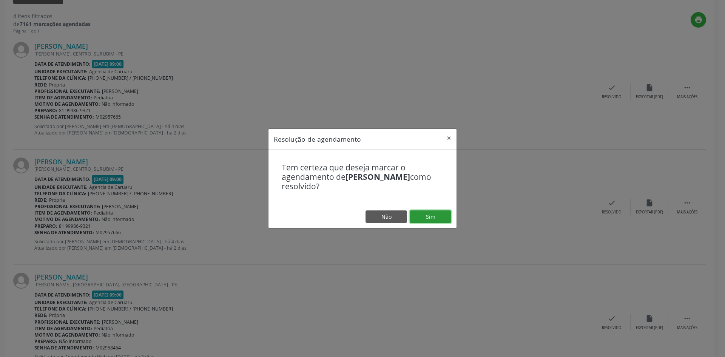
click at [420, 216] on button "Sim" at bounding box center [431, 216] width 42 height 13
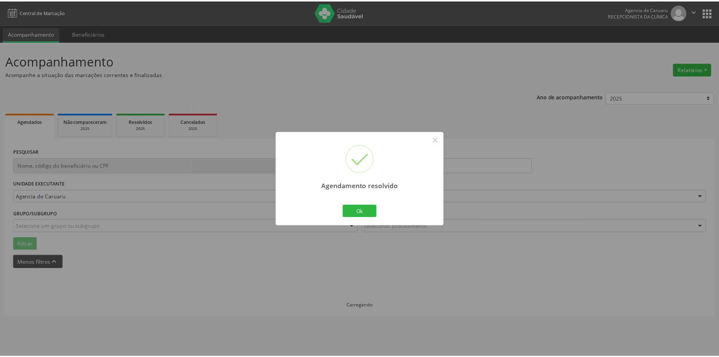
scroll to position [0, 0]
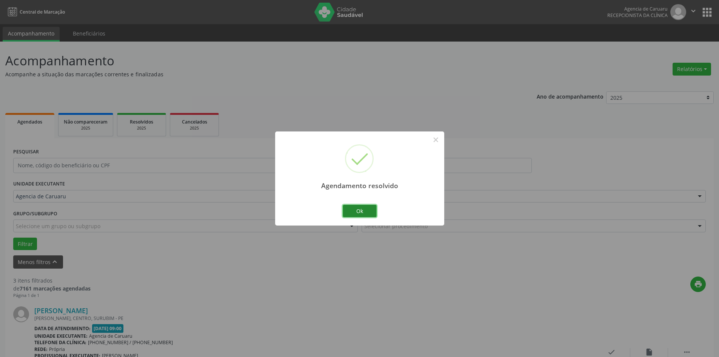
click at [367, 213] on button "Ok" at bounding box center [360, 211] width 34 height 13
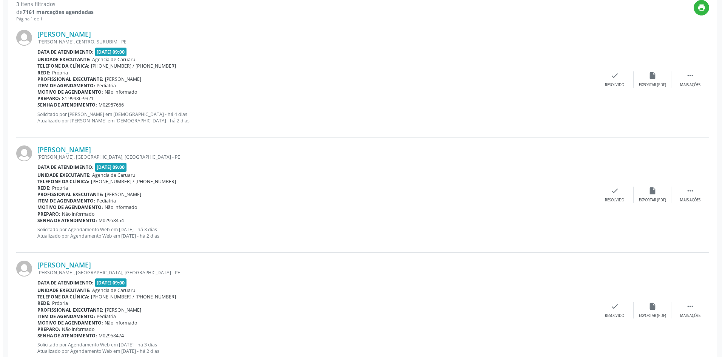
scroll to position [263, 0]
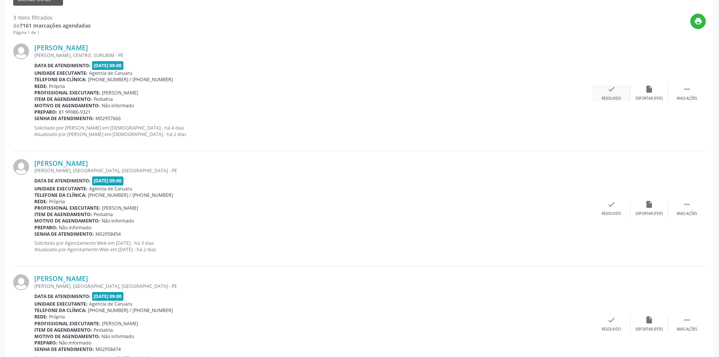
click at [603, 91] on div "check Resolvido" at bounding box center [612, 93] width 38 height 16
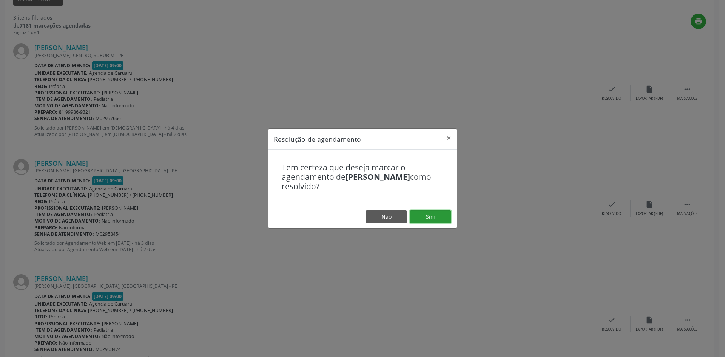
click at [431, 220] on button "Sim" at bounding box center [431, 216] width 42 height 13
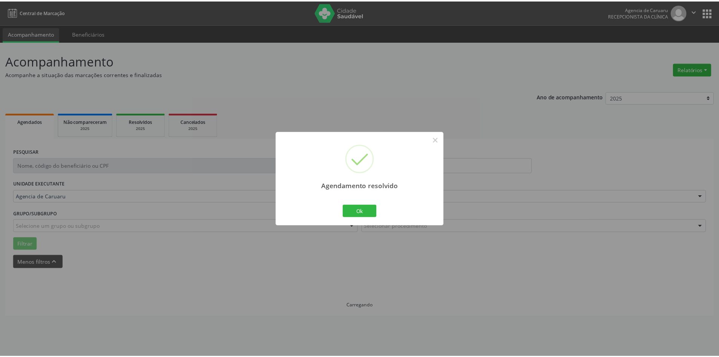
scroll to position [0, 0]
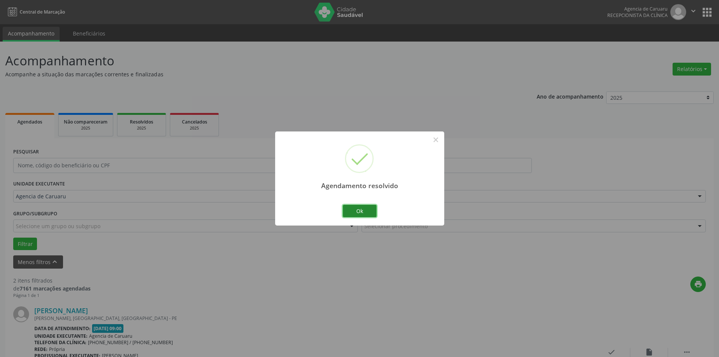
click at [369, 214] on button "Ok" at bounding box center [360, 211] width 34 height 13
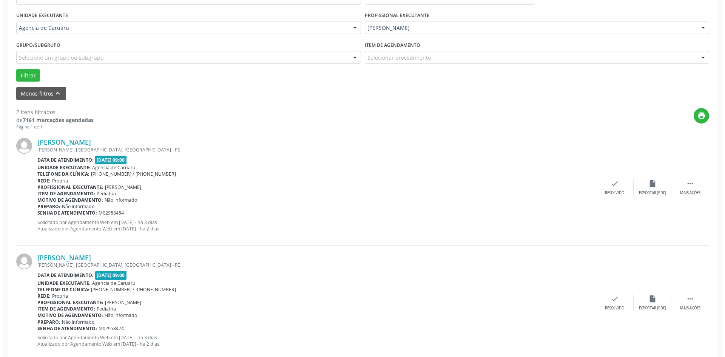
scroll to position [185, 0]
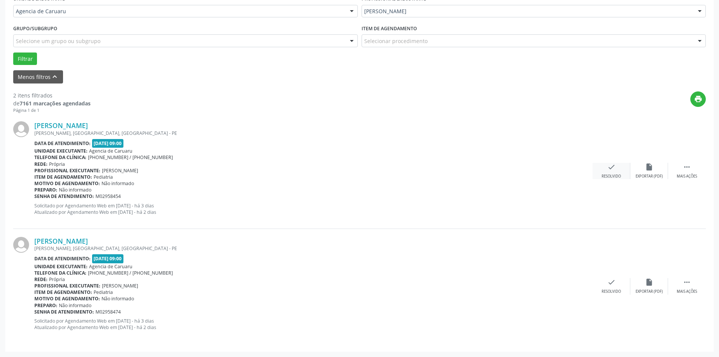
click at [617, 174] on div "Resolvido" at bounding box center [611, 176] width 19 height 5
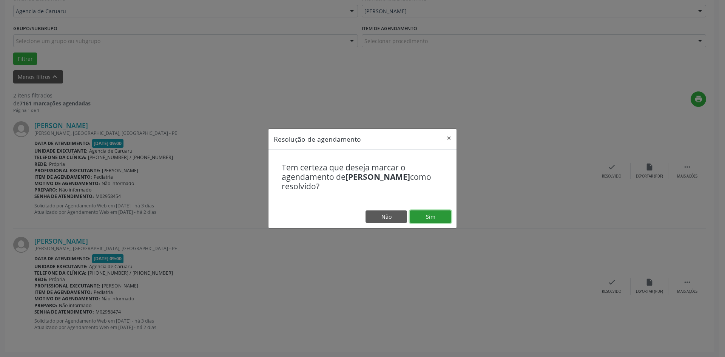
click at [429, 219] on button "Sim" at bounding box center [431, 216] width 42 height 13
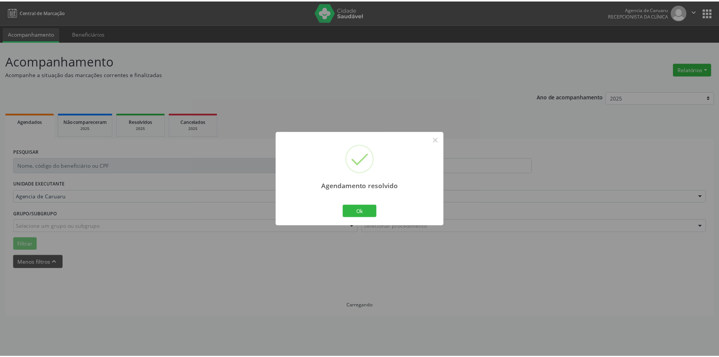
scroll to position [0, 0]
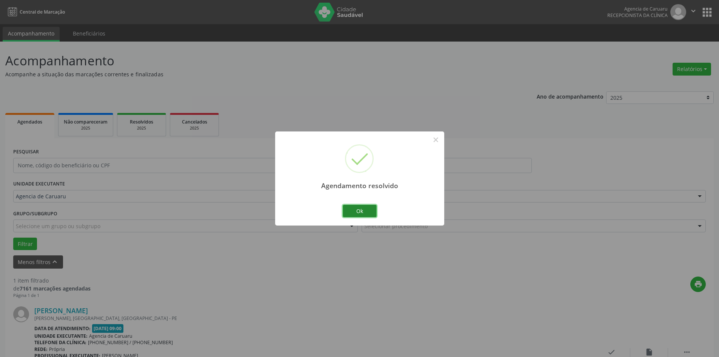
click at [359, 212] on button "Ok" at bounding box center [360, 211] width 34 height 13
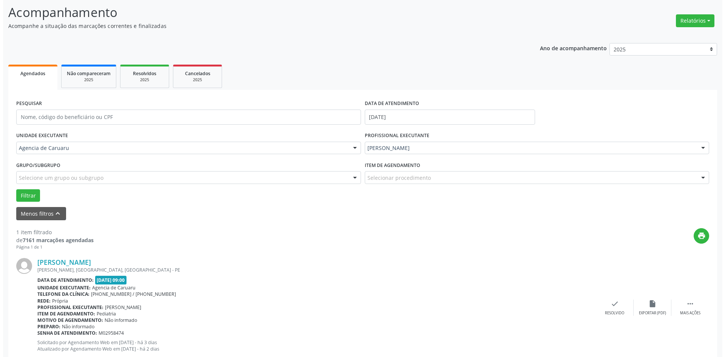
scroll to position [70, 0]
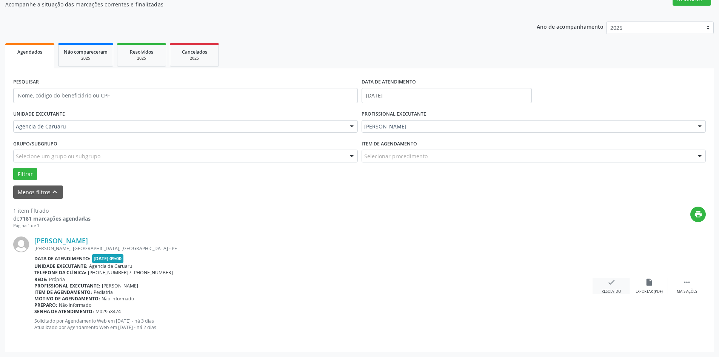
click at [610, 290] on div "Resolvido" at bounding box center [611, 291] width 19 height 5
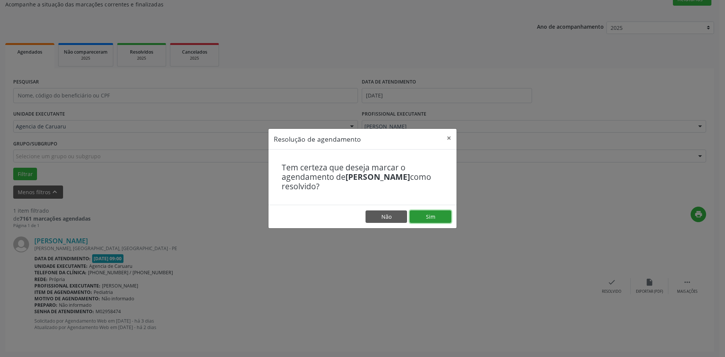
click at [433, 215] on button "Sim" at bounding box center [431, 216] width 42 height 13
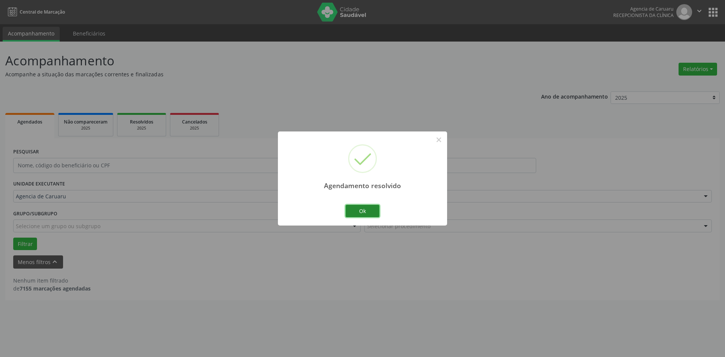
click at [362, 208] on button "Ok" at bounding box center [362, 211] width 34 height 13
